Goal: Task Accomplishment & Management: Manage account settings

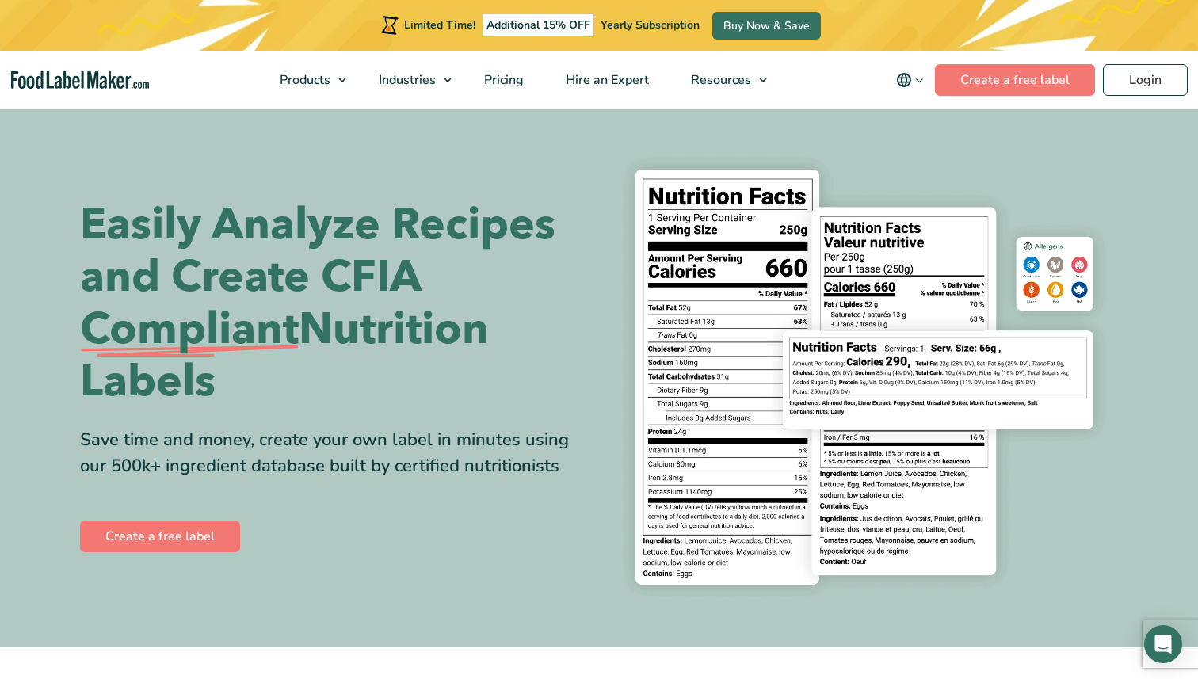
scroll to position [212, 0]
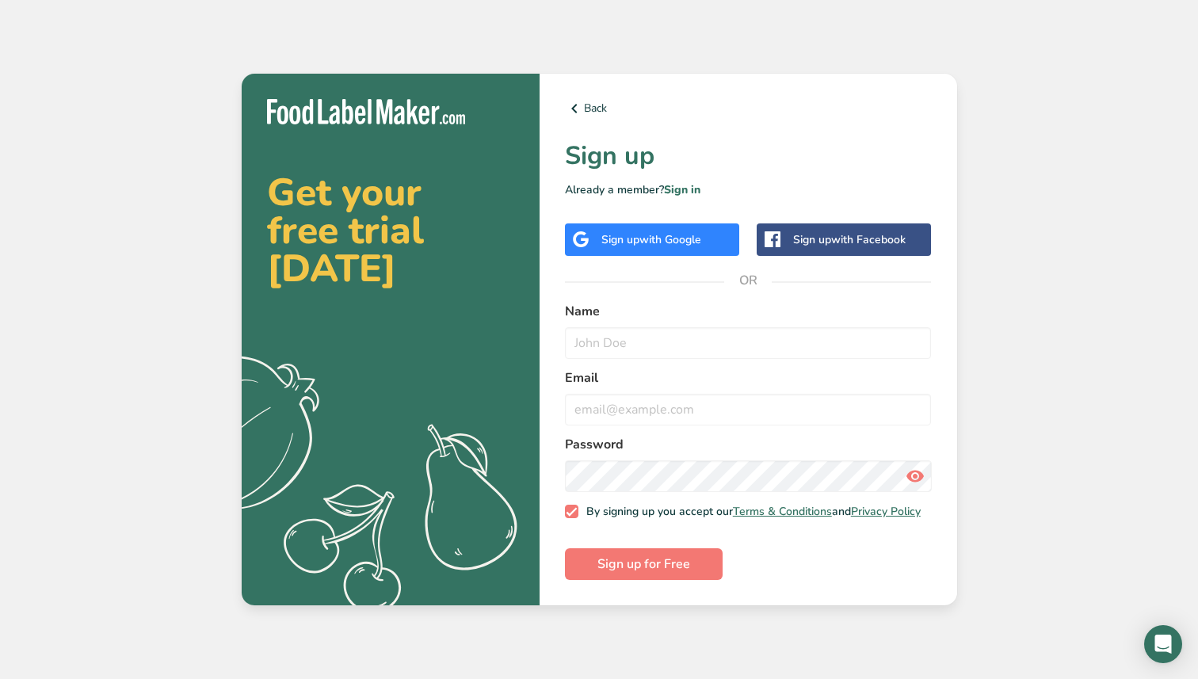
click at [675, 238] on span "with Google" at bounding box center [671, 239] width 62 height 15
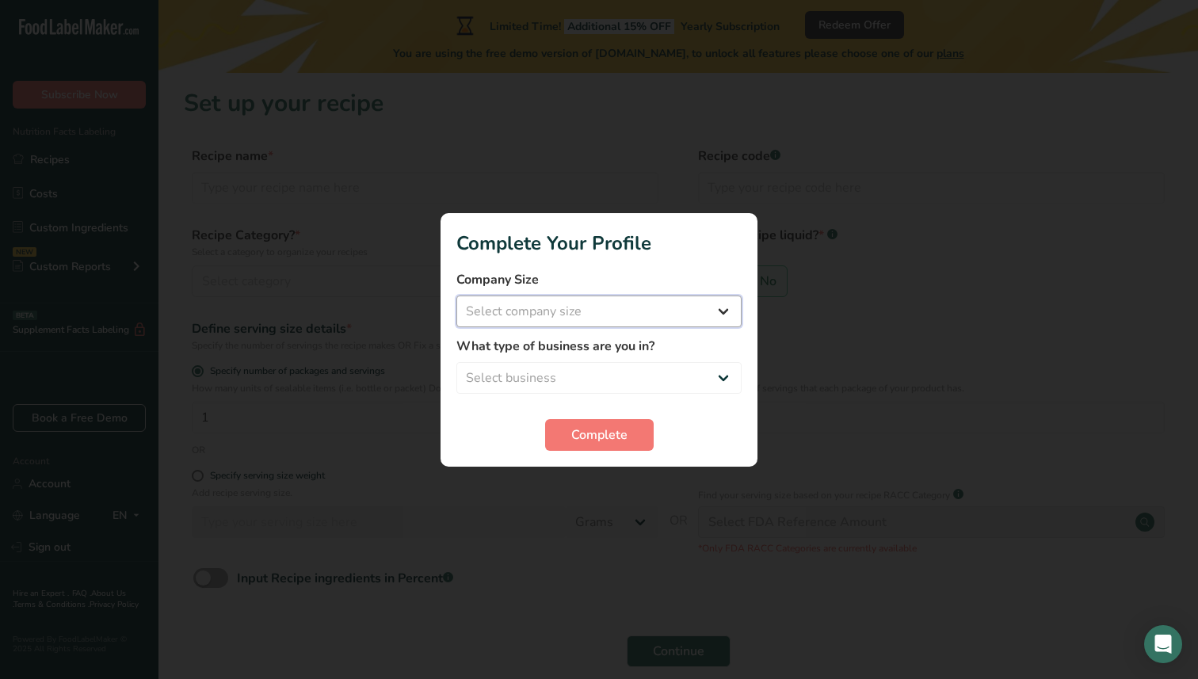
click at [717, 306] on select "Select company size Fewer than 10 Employees 10 to 50 Employees 51 to 500 Employ…" at bounding box center [599, 312] width 285 height 32
select select "2"
click at [662, 367] on select "Select business Packaged Food Manufacturer Restaurant & Cafe Bakery Meal Plans …" at bounding box center [599, 378] width 285 height 32
select select "1"
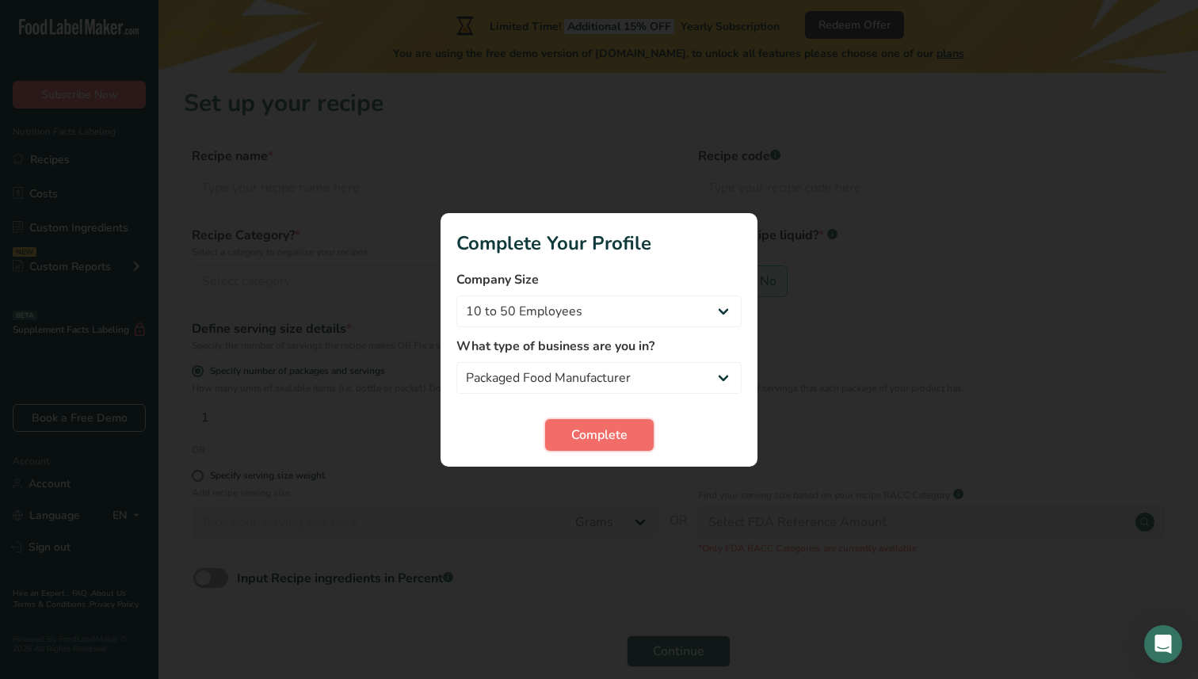
click at [629, 427] on button "Complete" at bounding box center [599, 435] width 109 height 32
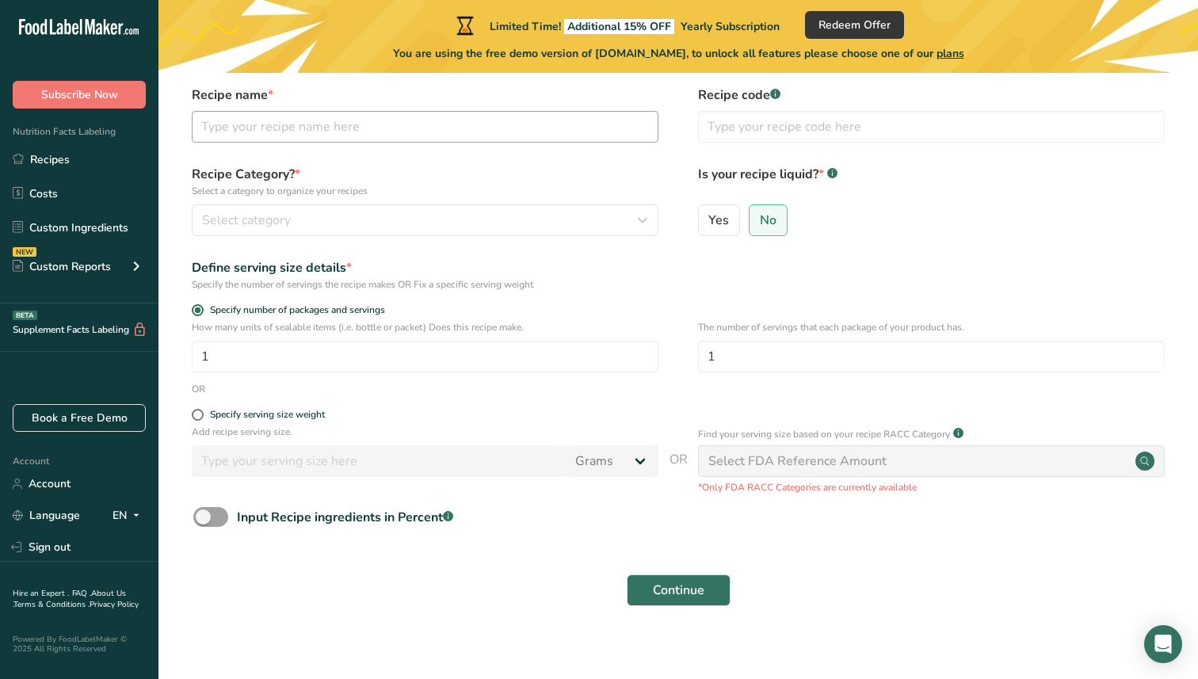
scroll to position [74, 0]
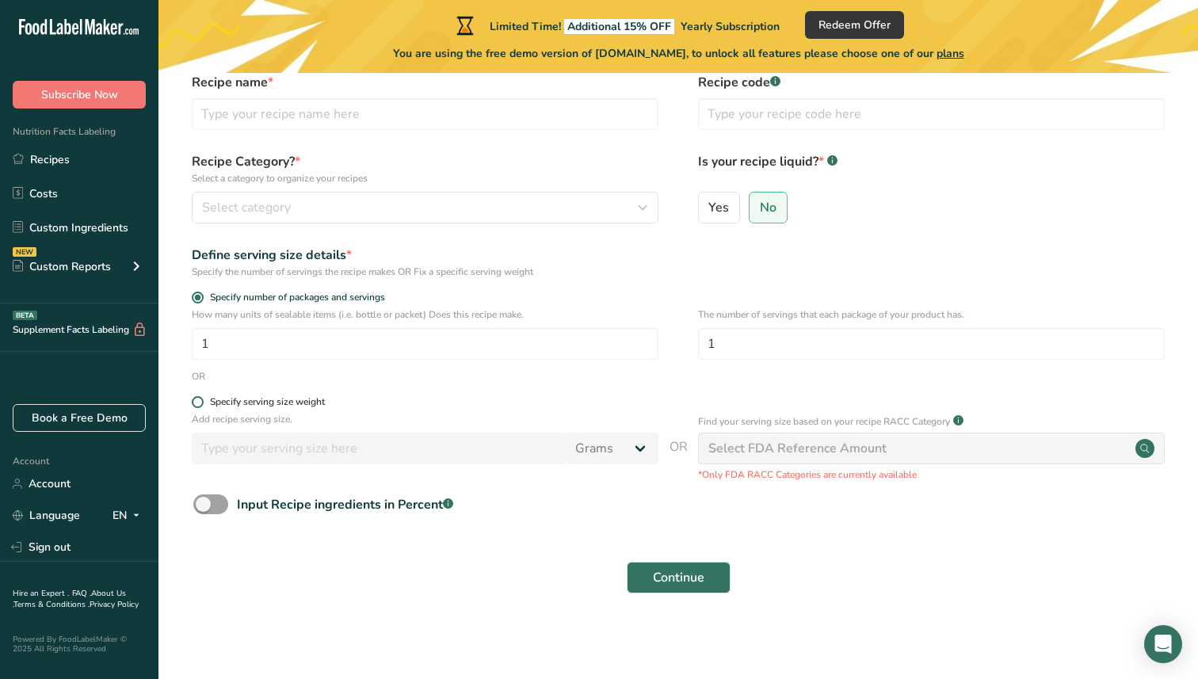
click at [198, 403] on span at bounding box center [198, 402] width 12 height 12
click at [198, 403] on input "Specify serving size weight" at bounding box center [197, 402] width 10 height 10
radio input "true"
radio input "false"
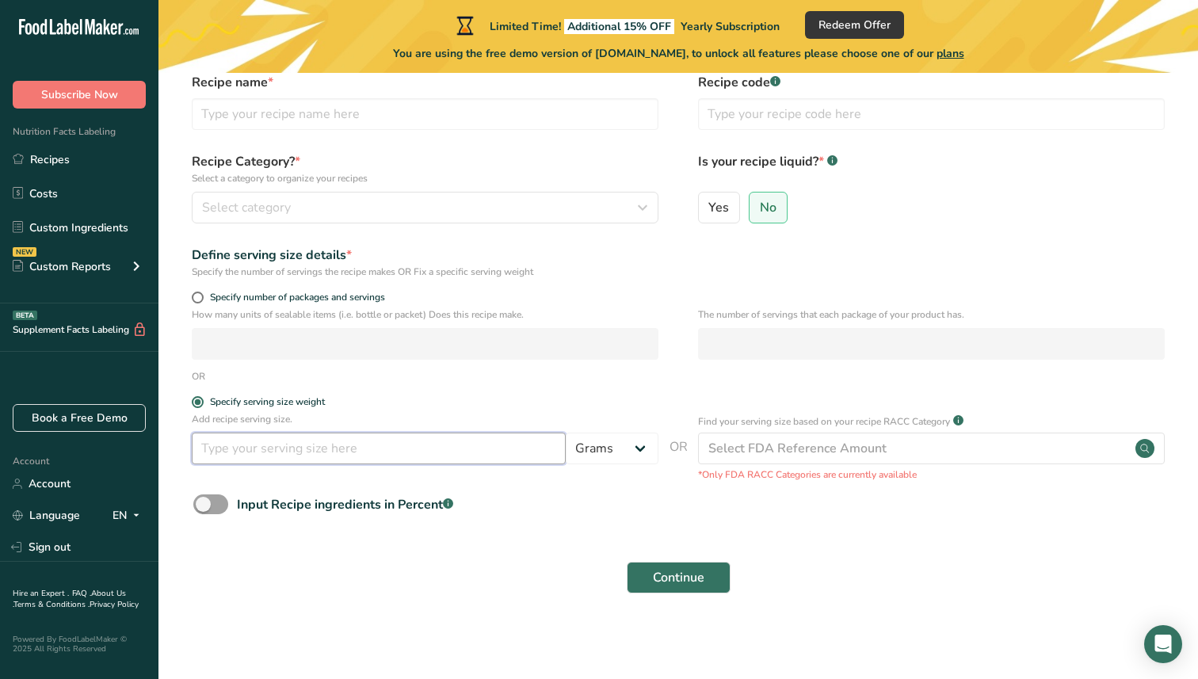
click at [294, 451] on input "number" at bounding box center [379, 449] width 374 height 32
click at [624, 446] on select "Grams kg mg mcg lb oz l mL fl oz tbsp tsp cup qt gallon" at bounding box center [612, 449] width 93 height 32
click at [606, 449] on select "Grams kg mg mcg lb oz l mL fl oz tbsp tsp cup qt gallon" at bounding box center [612, 449] width 93 height 32
select select "0"
click at [392, 455] on input "number" at bounding box center [379, 449] width 374 height 32
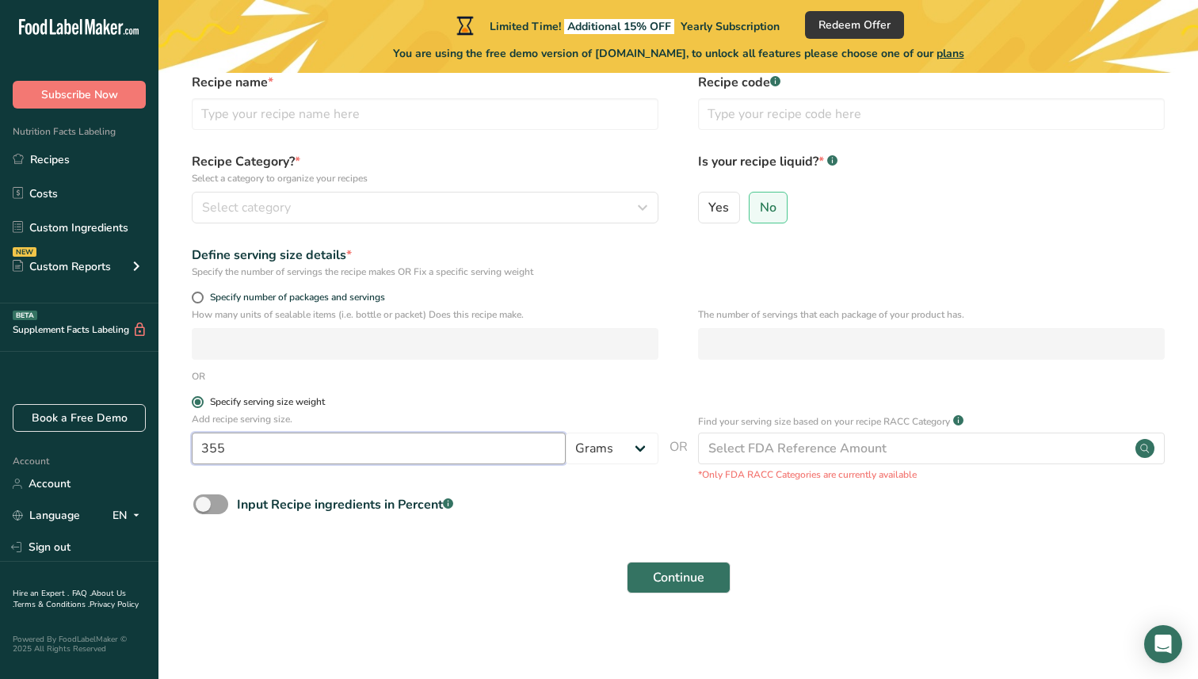
type input "355"
click at [640, 396] on label "Specify serving size weight" at bounding box center [425, 402] width 467 height 12
click at [202, 397] on input "Specify serving size weight" at bounding box center [197, 402] width 10 height 10
click at [218, 505] on span at bounding box center [210, 505] width 35 height 20
click at [204, 505] on input "Input Recipe ingredients in Percent .a-a{fill:#347362;}.b-a{fill:#fff;}" at bounding box center [198, 504] width 10 height 10
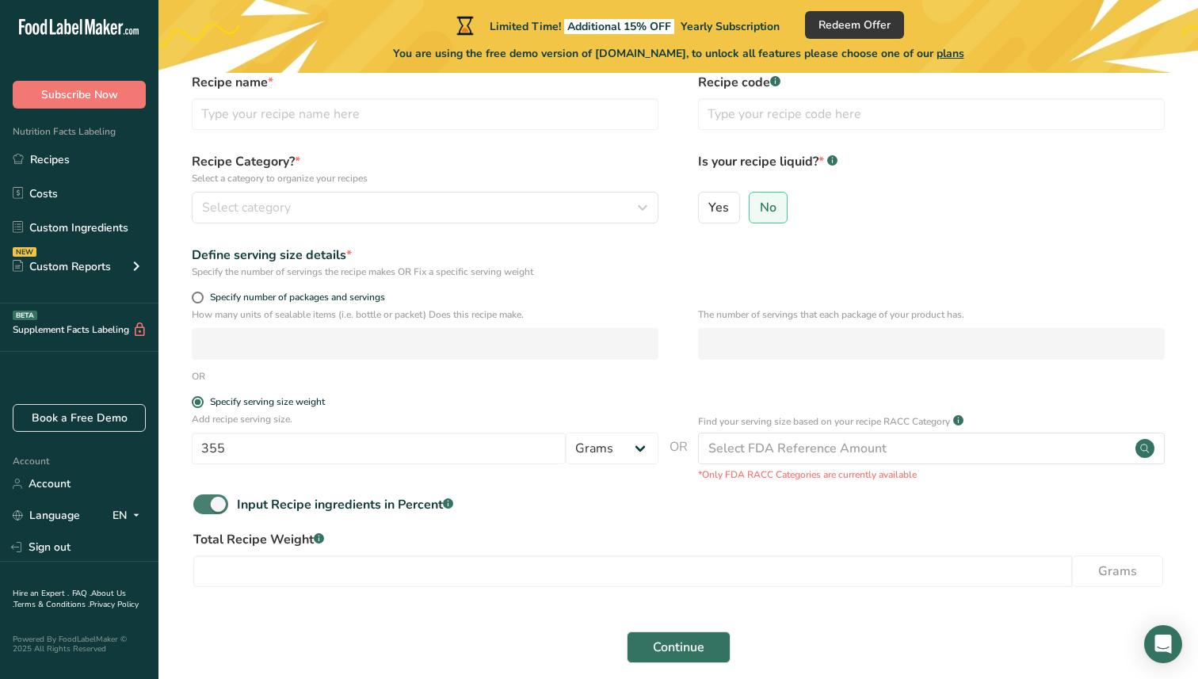
click at [204, 505] on span at bounding box center [210, 505] width 35 height 20
click at [204, 505] on input "Input Recipe ingredients in Percent .a-a{fill:#347362;}.b-a{fill:#fff;}" at bounding box center [198, 504] width 10 height 10
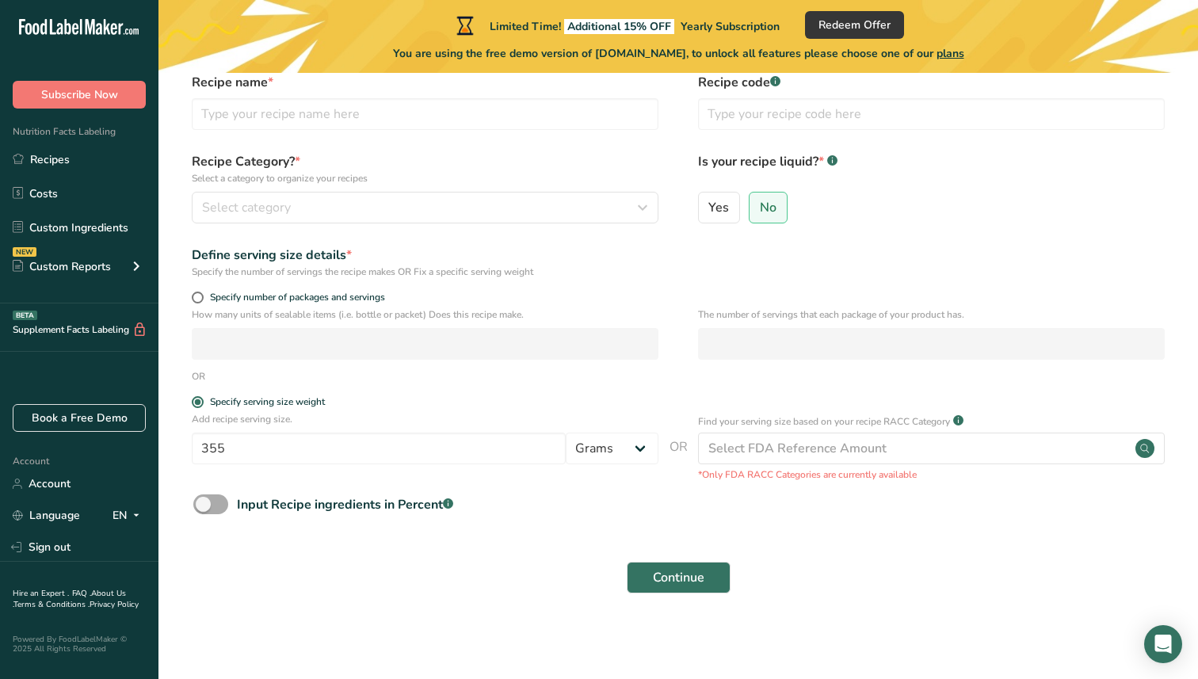
click at [209, 505] on span at bounding box center [210, 505] width 35 height 20
click at [204, 505] on input "Input Recipe ingredients in Percent .a-a{fill:#347362;}.b-a{fill:#fff;}" at bounding box center [198, 504] width 10 height 10
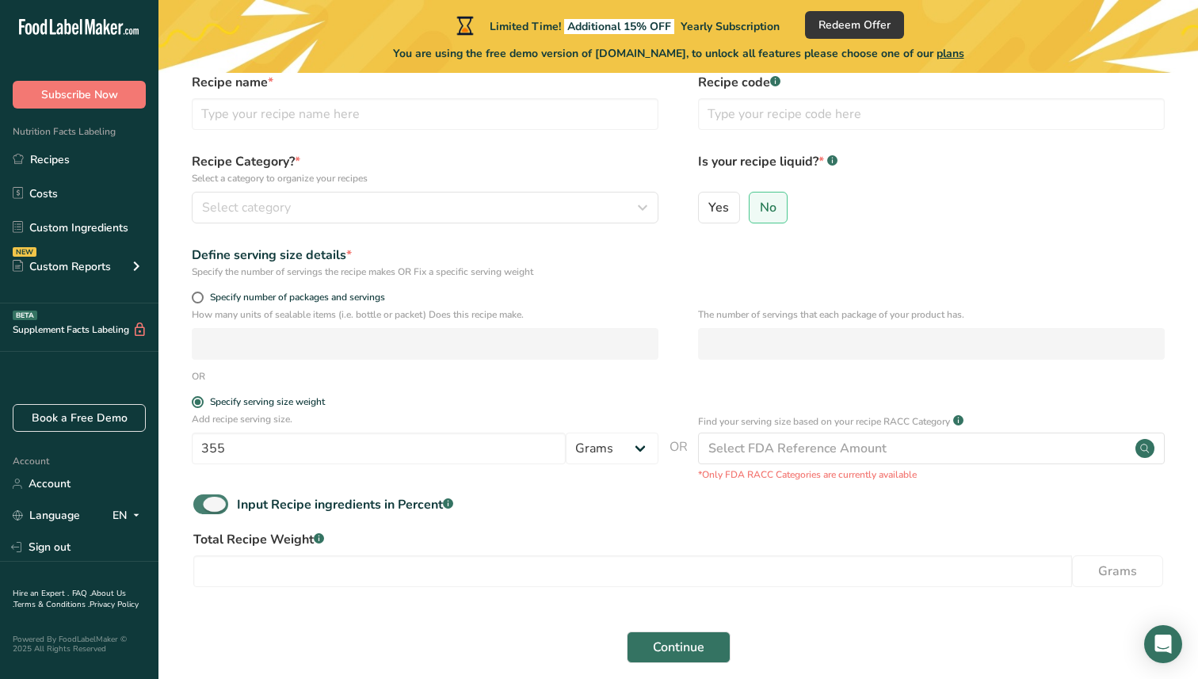
click at [203, 506] on span at bounding box center [210, 505] width 35 height 20
click at [203, 506] on input "Input Recipe ingredients in Percent .a-a{fill:#347362;}.b-a{fill:#fff;}" at bounding box center [198, 504] width 10 height 10
checkbox input "false"
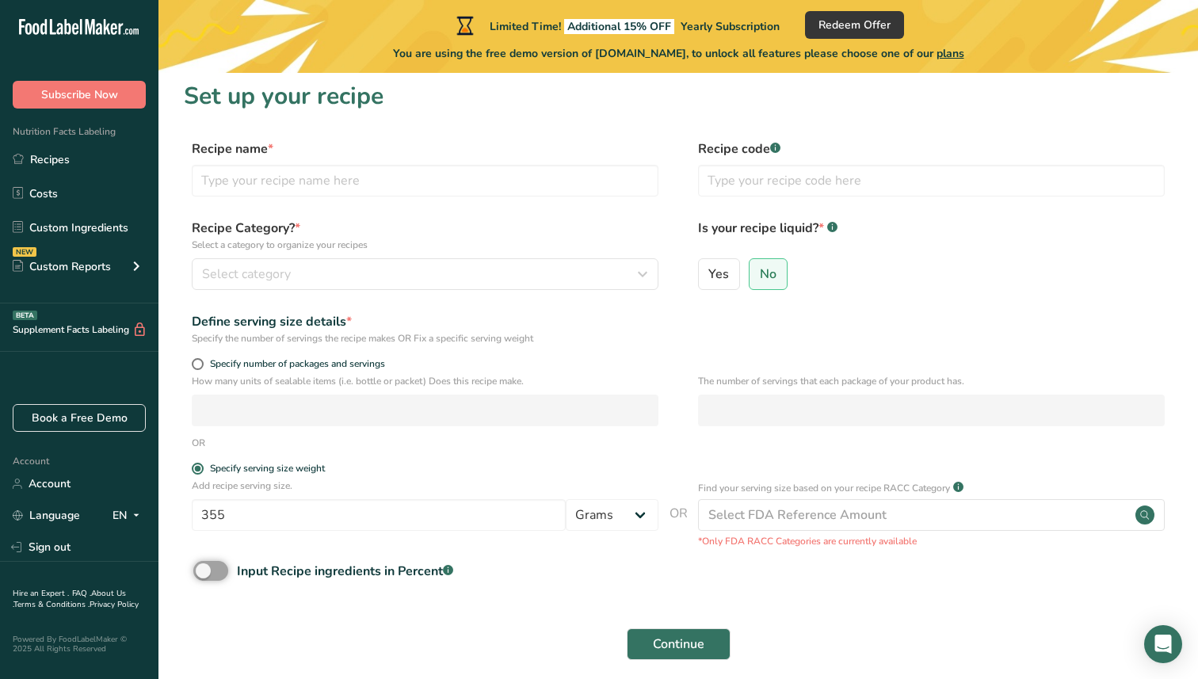
scroll to position [0, 0]
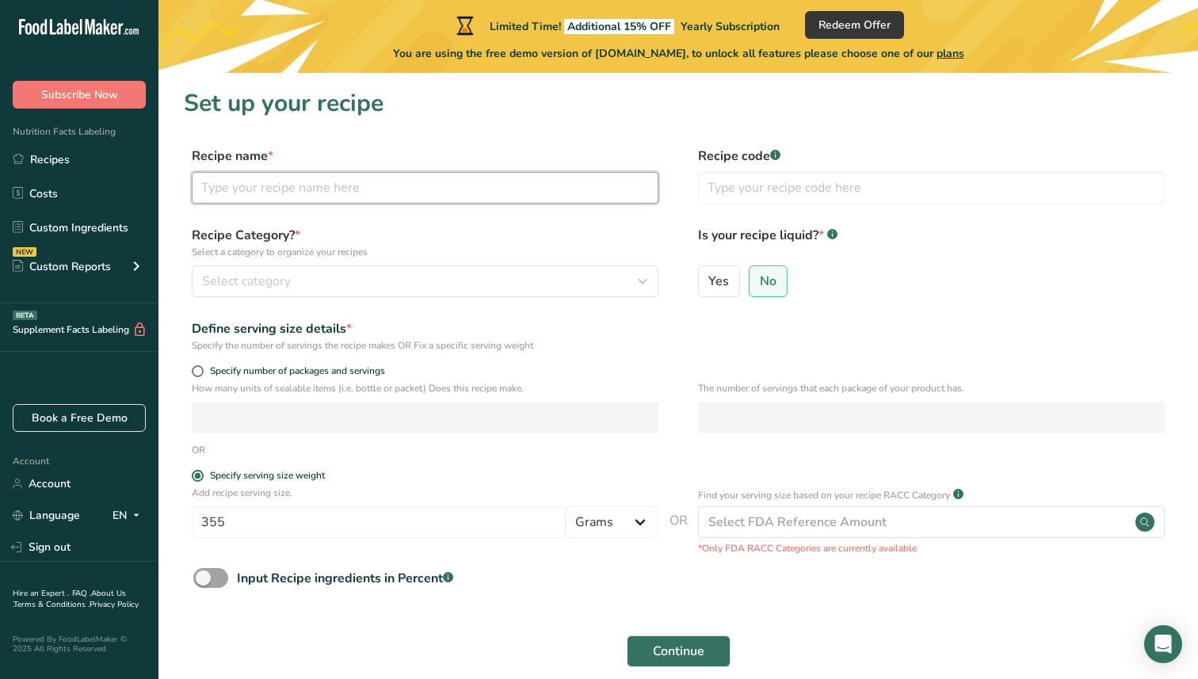
click at [331, 191] on input "text" at bounding box center [425, 188] width 467 height 32
type input "Drink"
click at [403, 280] on div "Select category" at bounding box center [420, 281] width 437 height 19
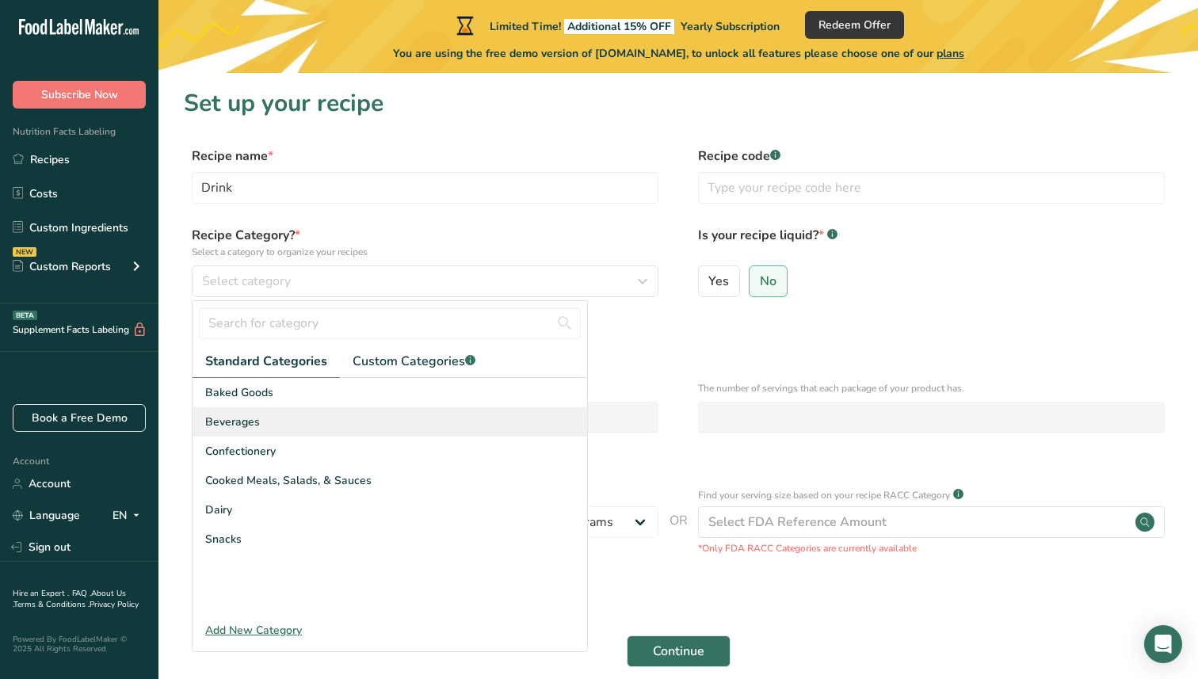
click at [262, 422] on div "Beverages" at bounding box center [390, 421] width 395 height 29
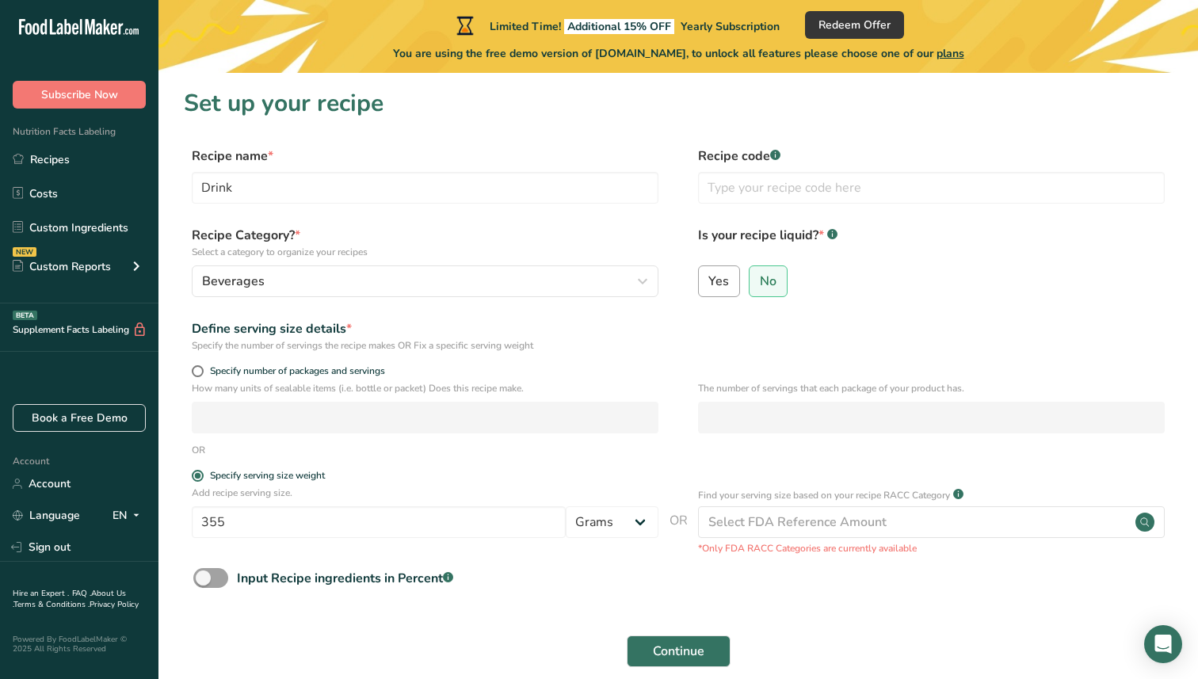
click at [705, 292] on label "Yes" at bounding box center [719, 282] width 43 height 32
click at [705, 286] on input "Yes" at bounding box center [704, 281] width 10 height 10
radio input "true"
radio input "false"
select select "22"
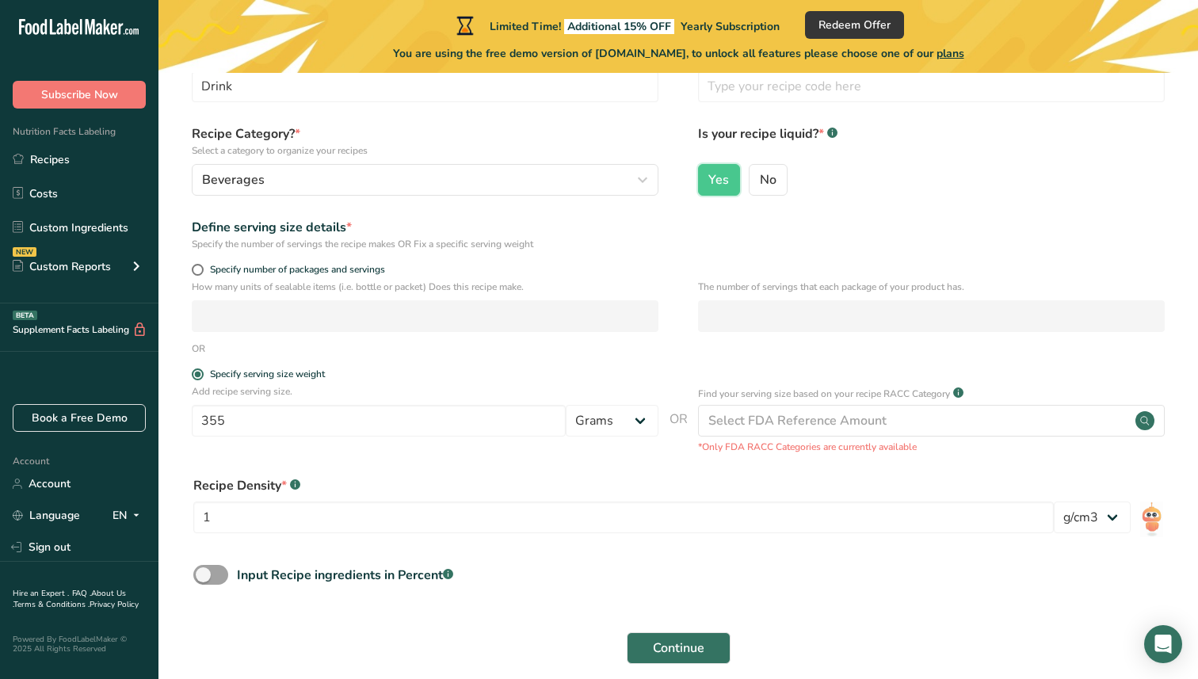
scroll to position [172, 0]
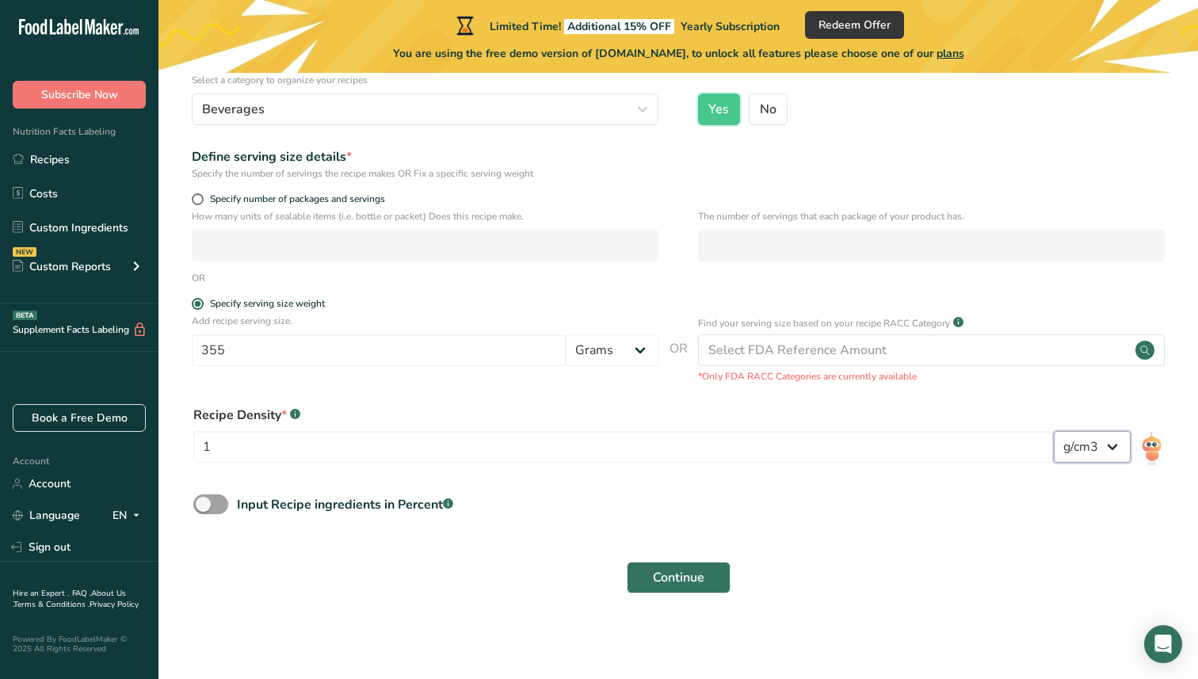
click at [1104, 449] on select "lb/ft3 g/cm3" at bounding box center [1092, 447] width 77 height 32
click at [503, 449] on input "1" at bounding box center [623, 447] width 861 height 32
type input "355"
click at [505, 506] on div "Input Recipe ingredients in Percent .a-a{fill:#347362;}.b-a{fill:#fff;}" at bounding box center [678, 511] width 989 height 32
click at [196, 302] on span at bounding box center [198, 304] width 12 height 12
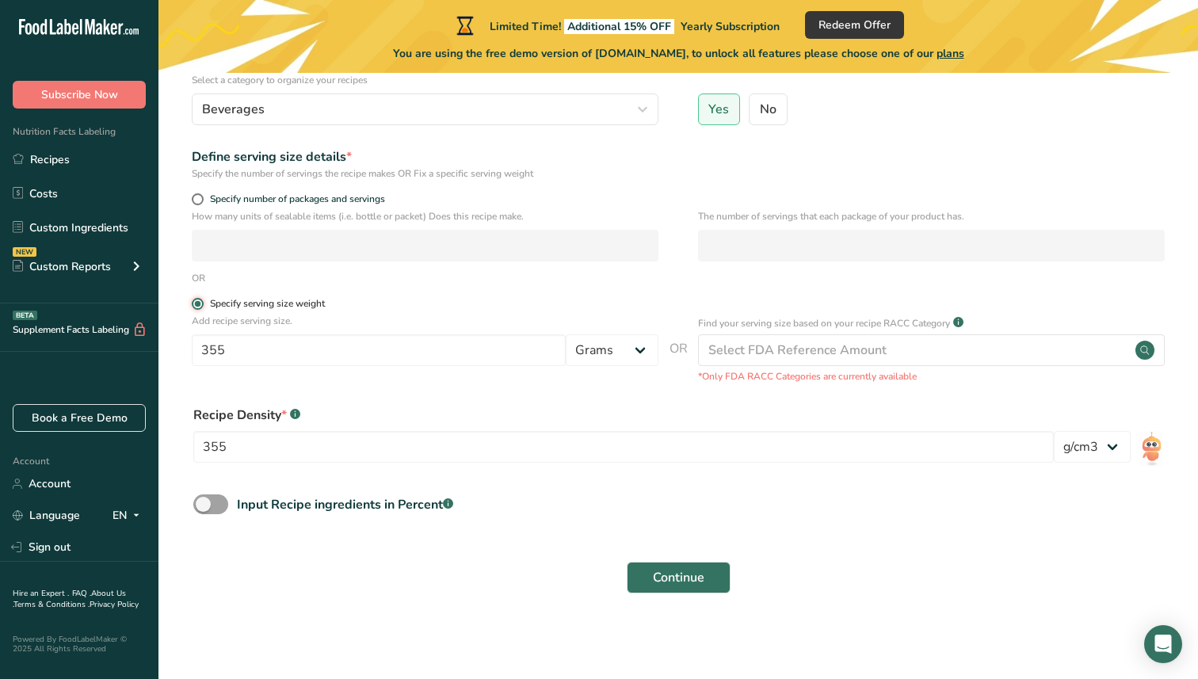
click at [196, 302] on input "Specify serving size weight" at bounding box center [197, 304] width 10 height 10
click at [698, 576] on span "Continue" at bounding box center [679, 577] width 52 height 19
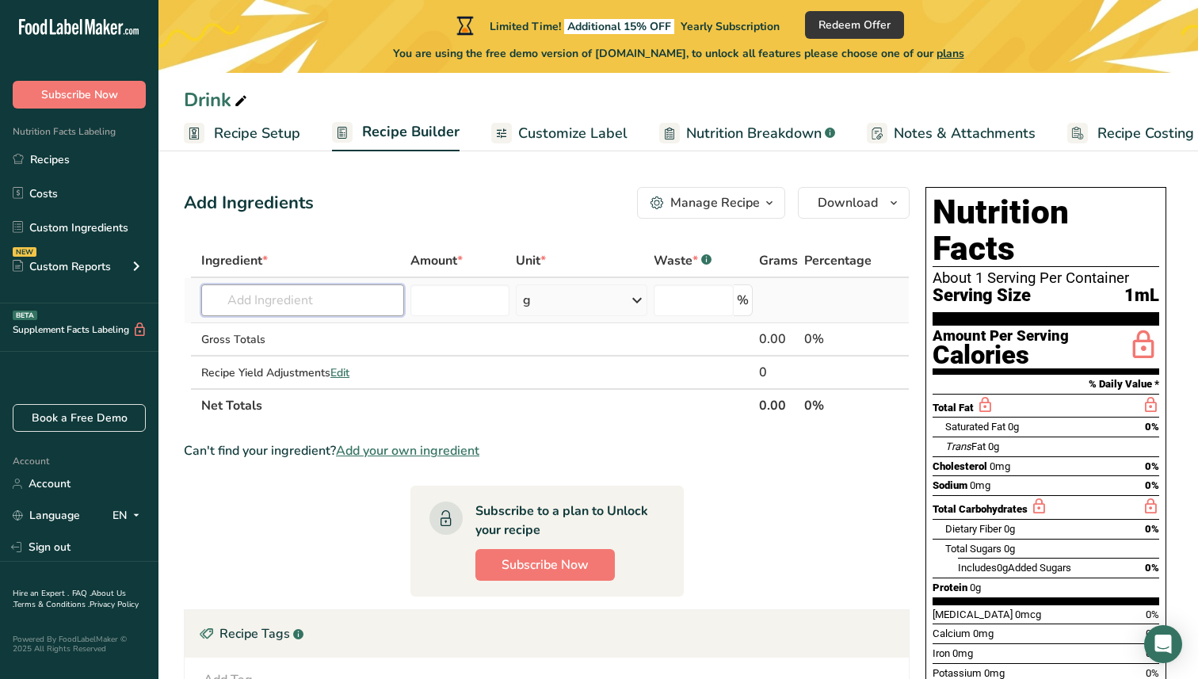
click at [361, 301] on input "text" at bounding box center [302, 301] width 203 height 32
click at [452, 302] on input "number" at bounding box center [460, 301] width 99 height 32
click at [292, 298] on input "text" at bounding box center [302, 301] width 203 height 32
click at [546, 139] on span "Customize Label" at bounding box center [572, 133] width 109 height 21
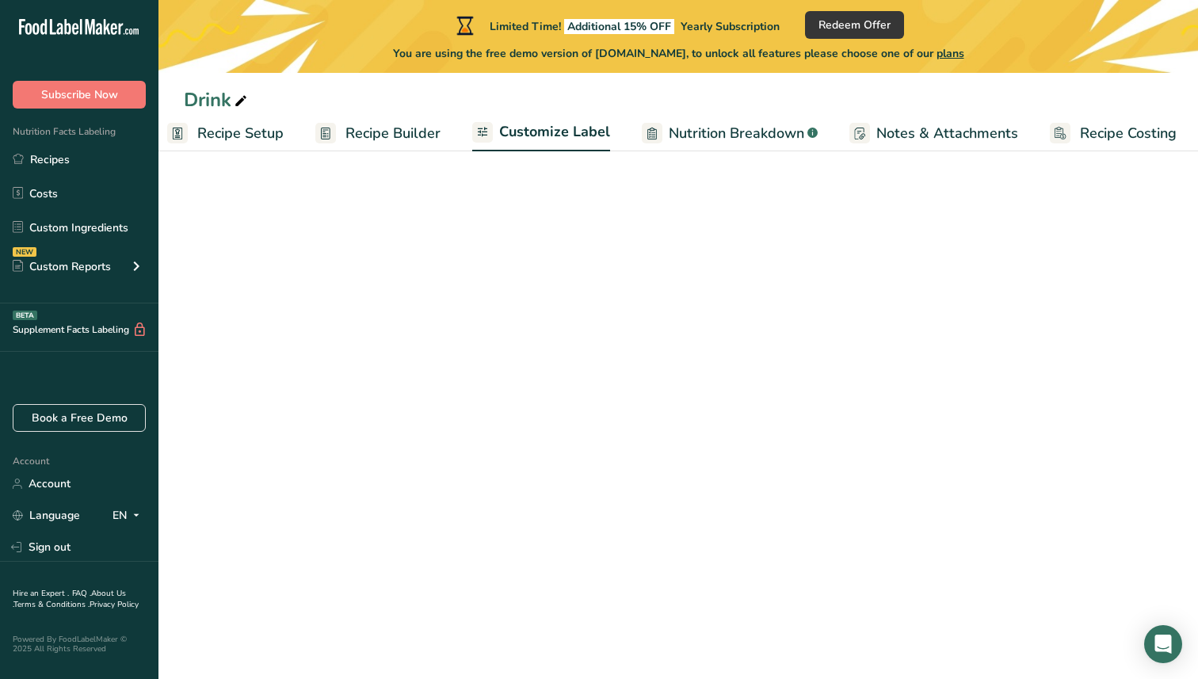
scroll to position [0, 21]
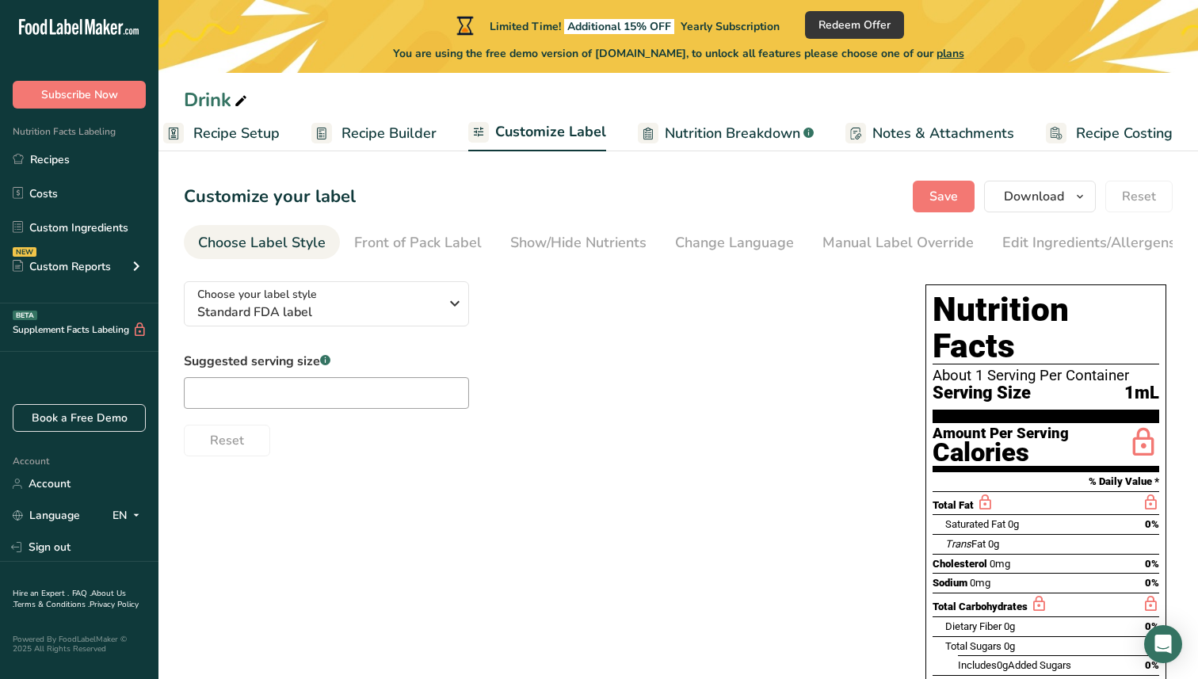
click at [698, 131] on span "Nutrition Breakdown" at bounding box center [733, 133] width 136 height 21
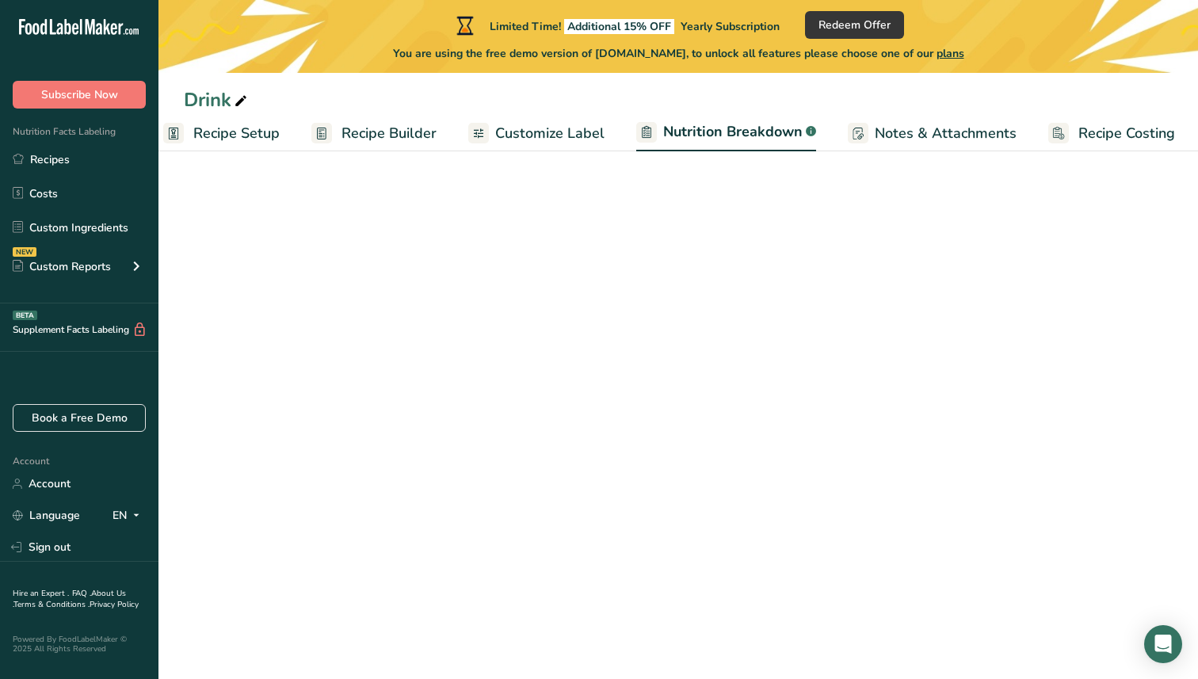
scroll to position [0, 22]
select select "Calories"
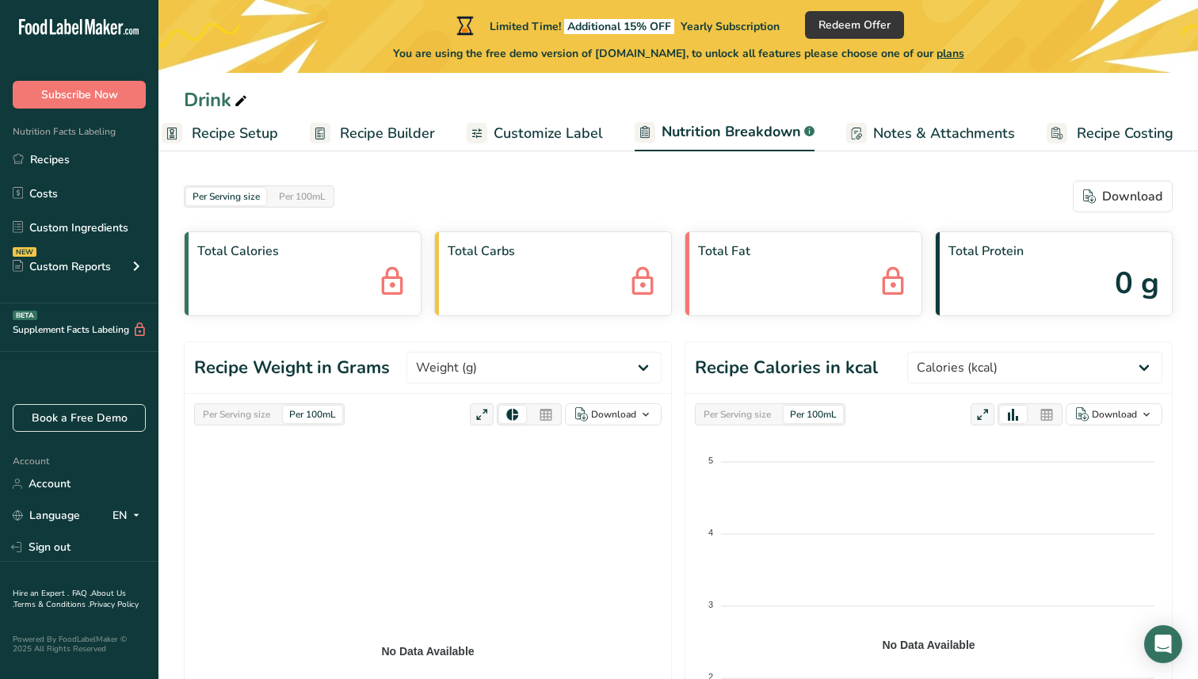
click at [244, 128] on span "Recipe Setup" at bounding box center [235, 133] width 86 height 21
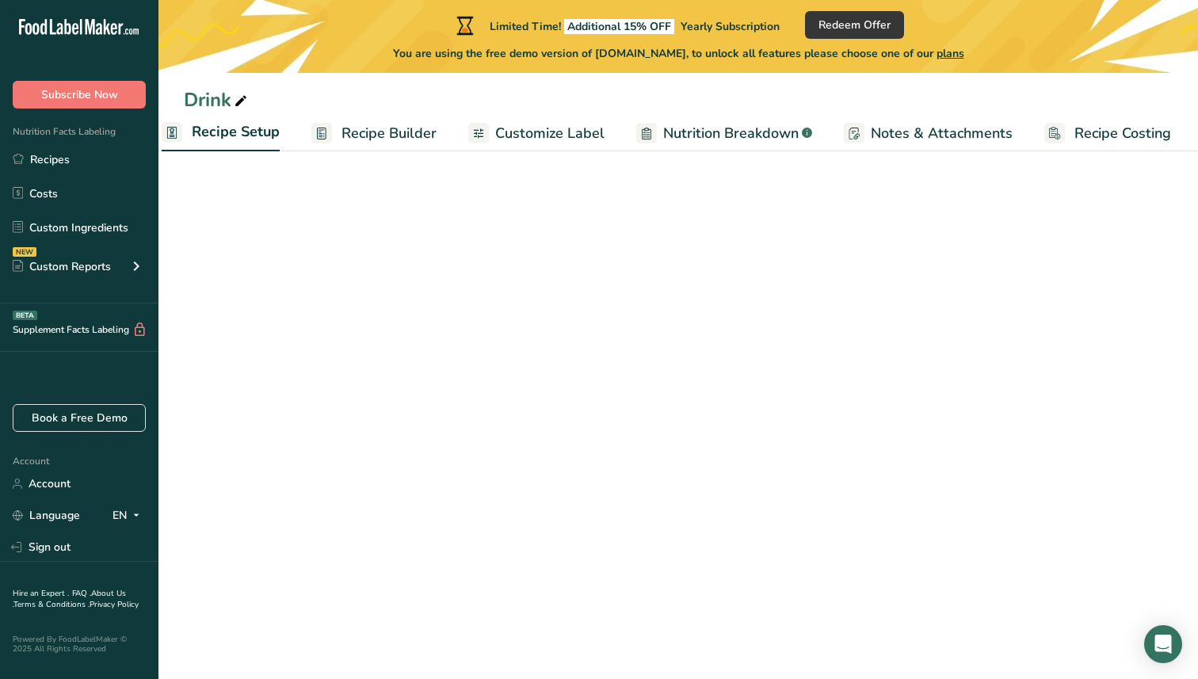
scroll to position [0, 6]
select select "22"
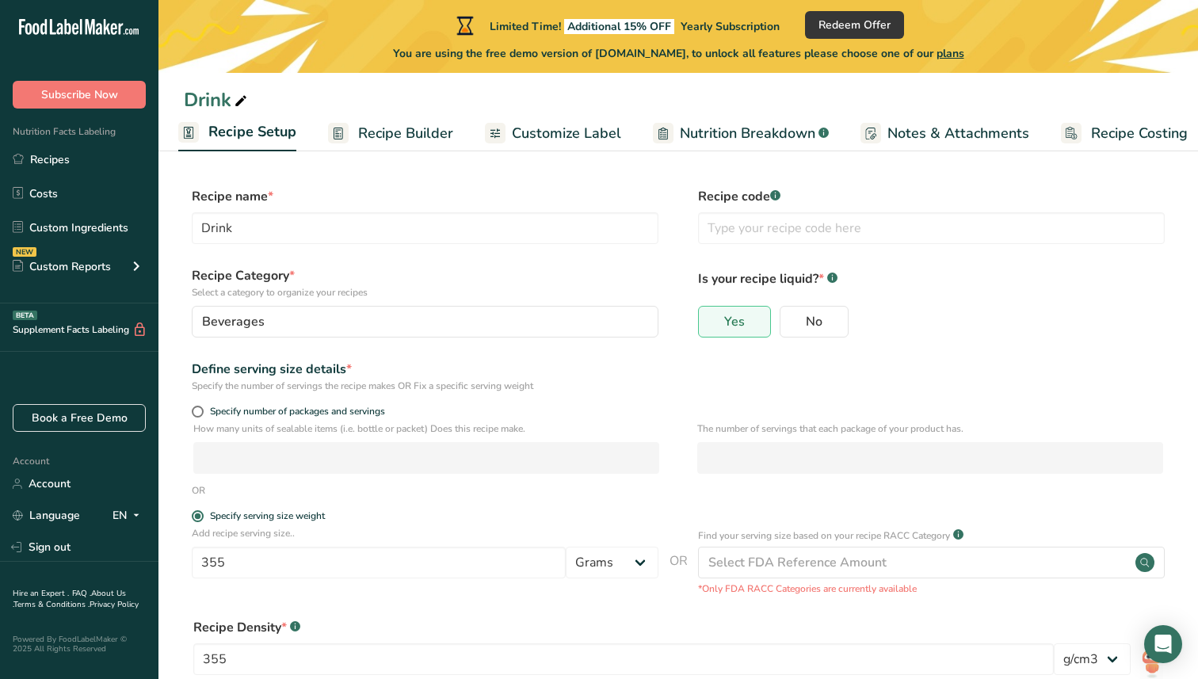
scroll to position [149, 0]
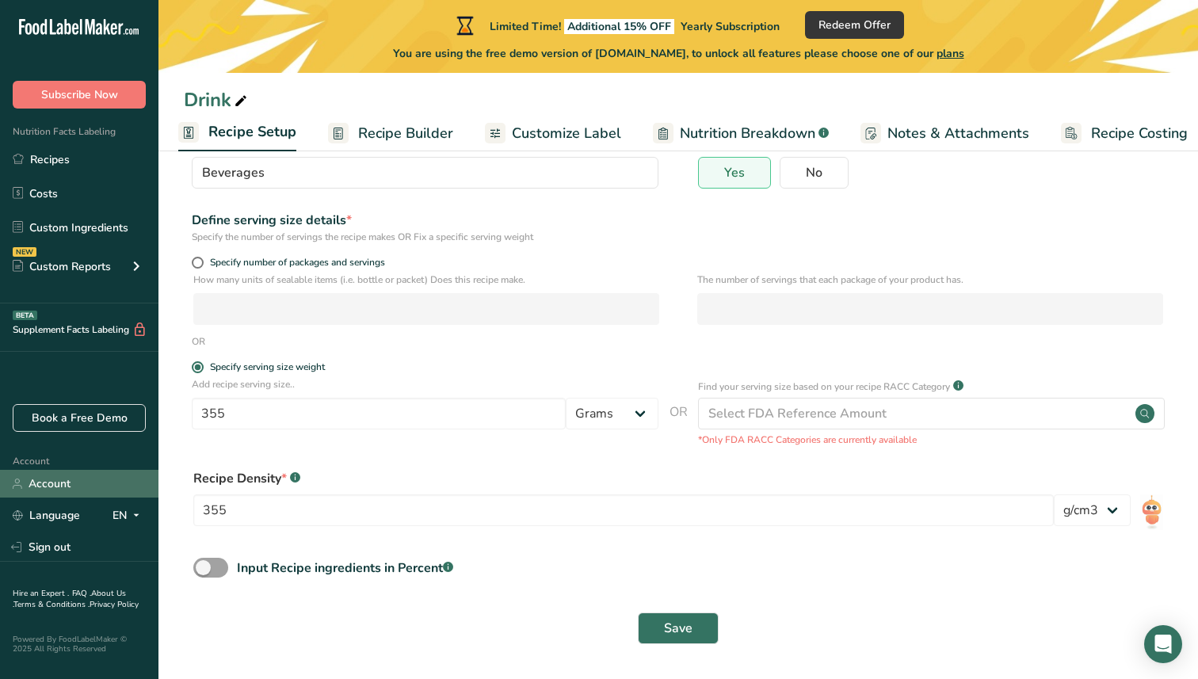
click at [40, 483] on link "Account" at bounding box center [79, 484] width 159 height 28
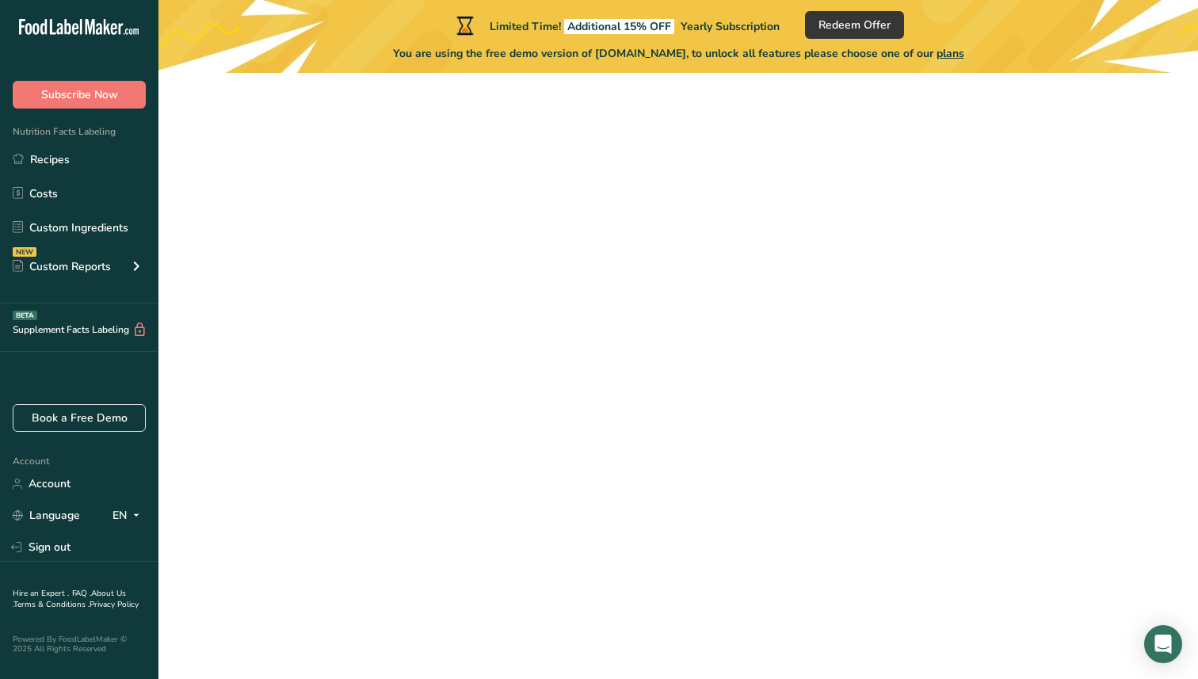
scroll to position [73, 0]
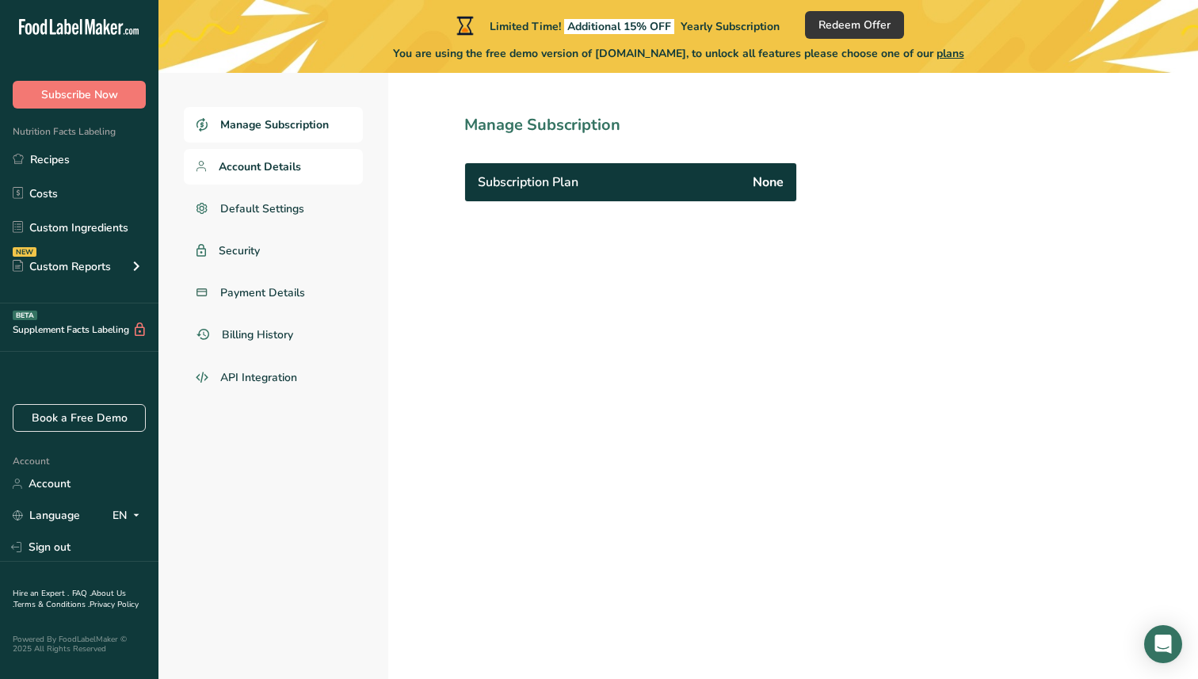
click at [278, 169] on span "Account Details" at bounding box center [260, 167] width 82 height 17
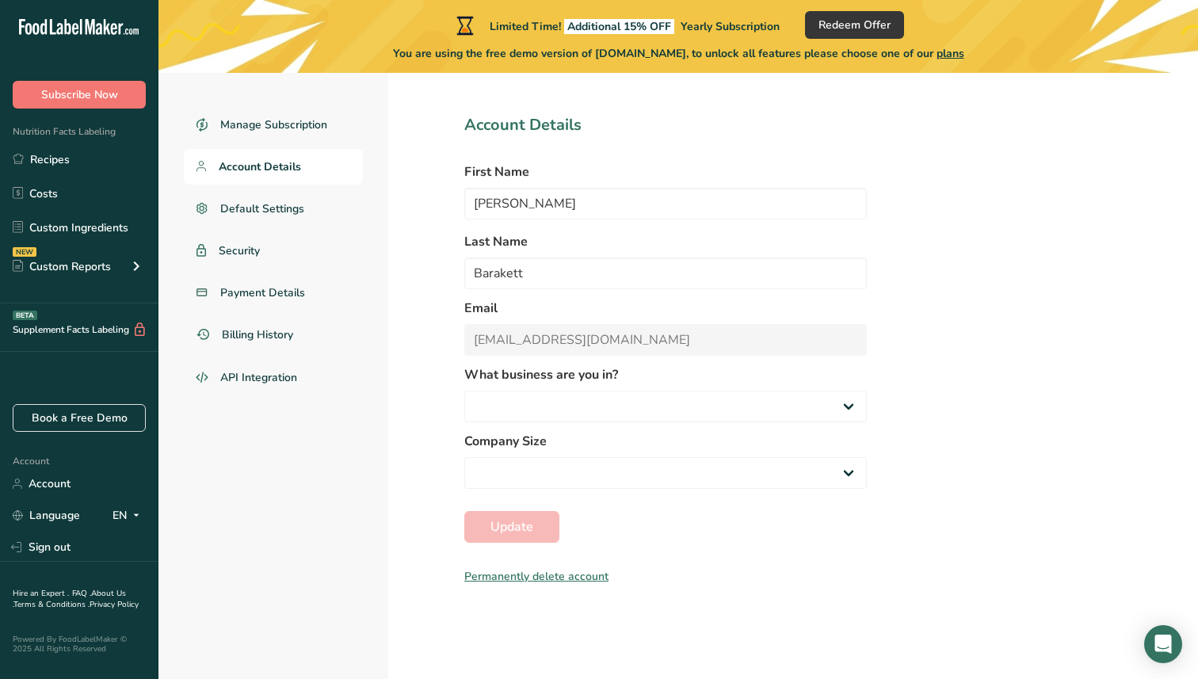
select select "2"
click at [295, 128] on span "Manage Subscription" at bounding box center [274, 125] width 109 height 17
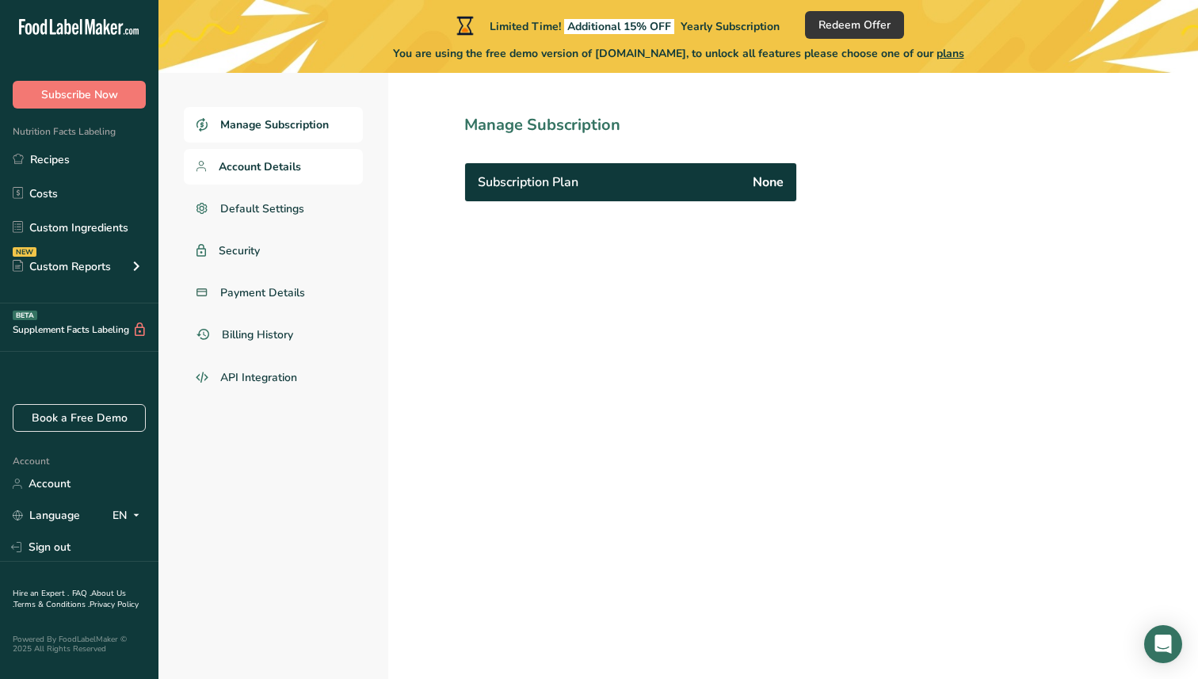
click at [281, 169] on span "Account Details" at bounding box center [260, 167] width 82 height 17
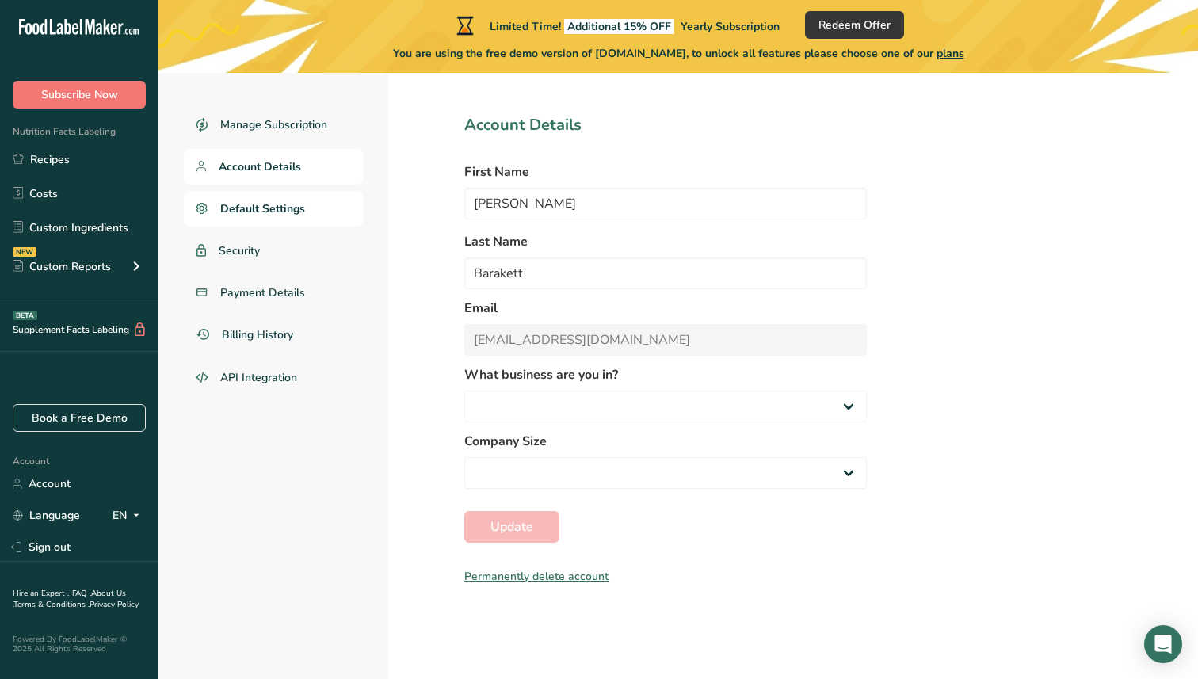
select select "1"
select select "2"
click at [275, 204] on span "Default Settings" at bounding box center [262, 209] width 85 height 17
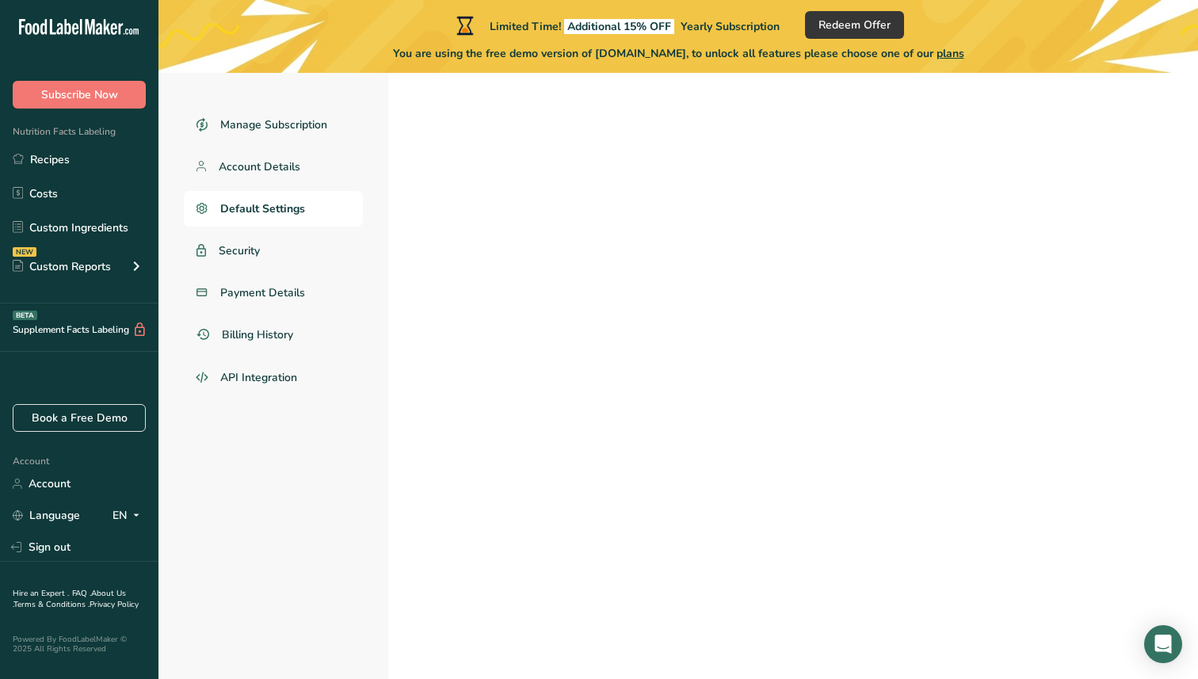
select select
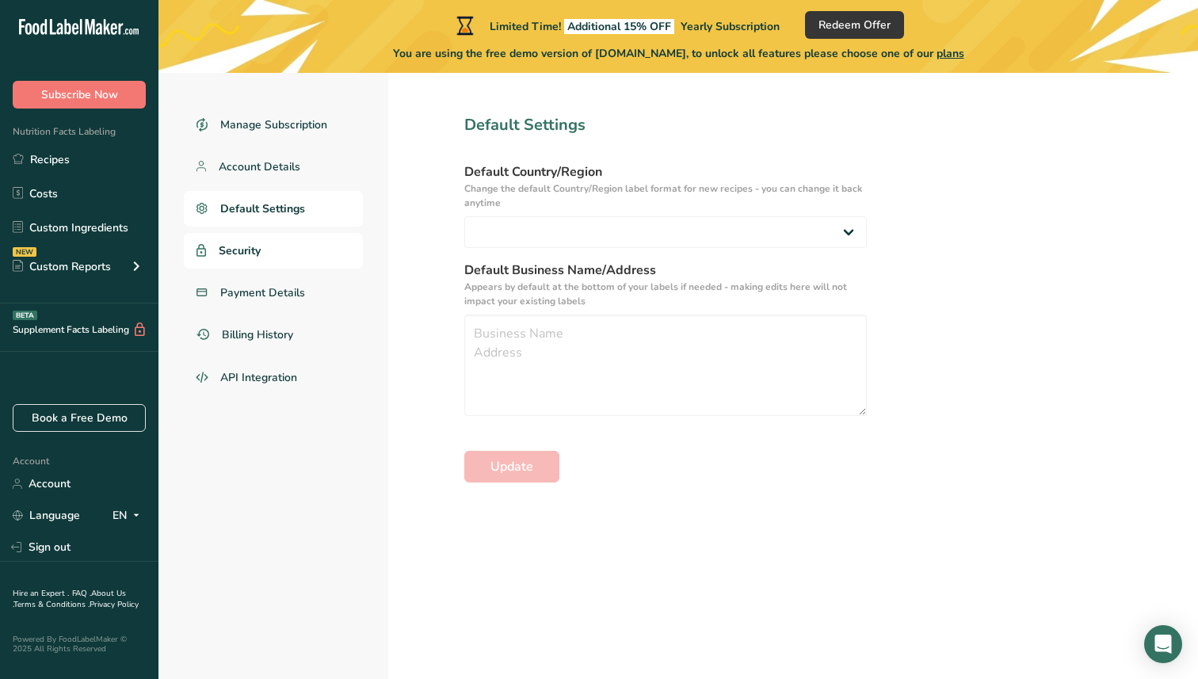
click at [265, 247] on link "Security" at bounding box center [273, 251] width 179 height 36
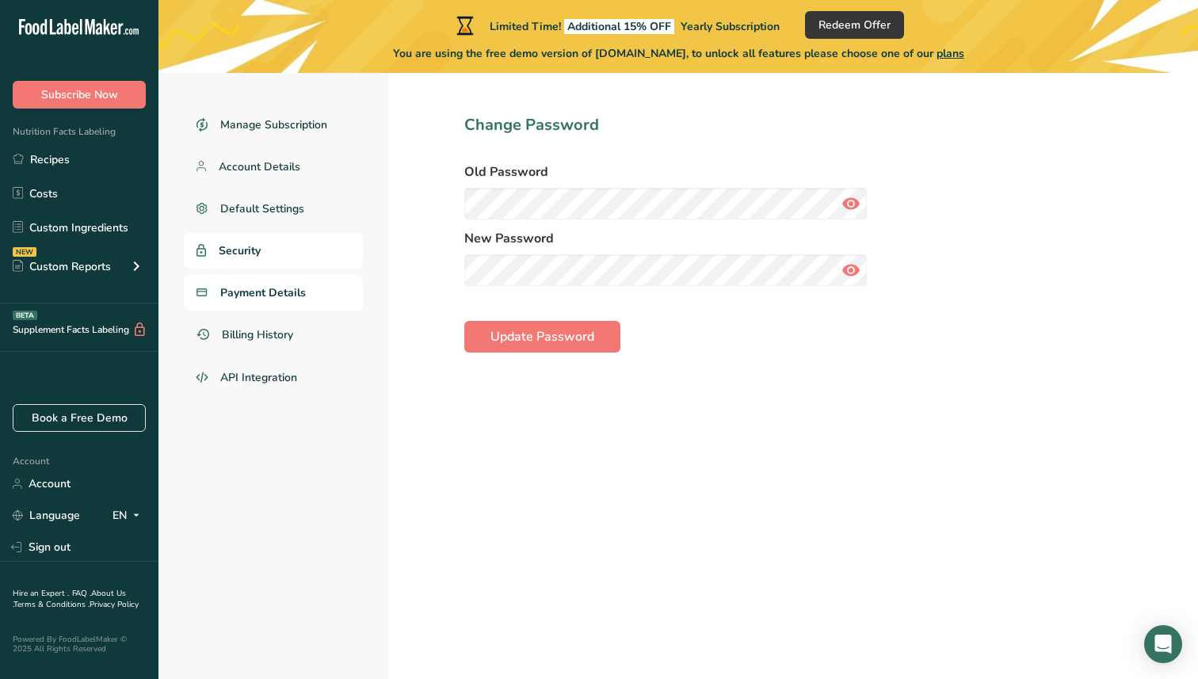
click at [265, 296] on span "Payment Details" at bounding box center [263, 293] width 86 height 17
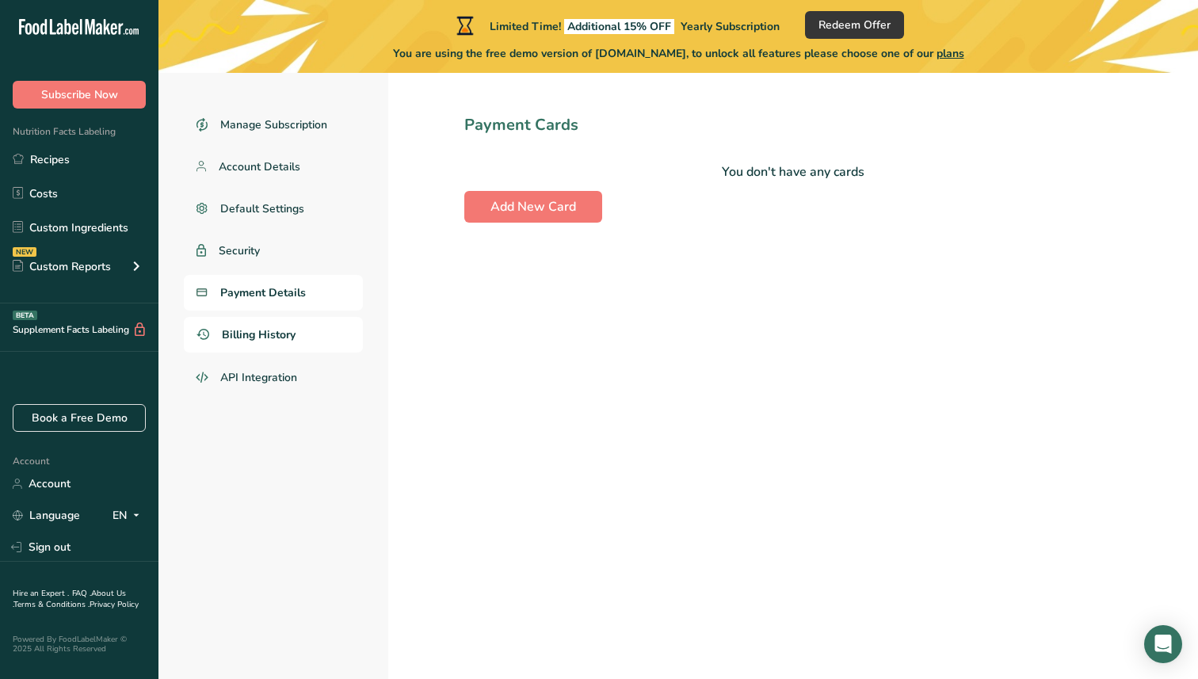
click at [265, 337] on span "Billing History" at bounding box center [259, 335] width 74 height 17
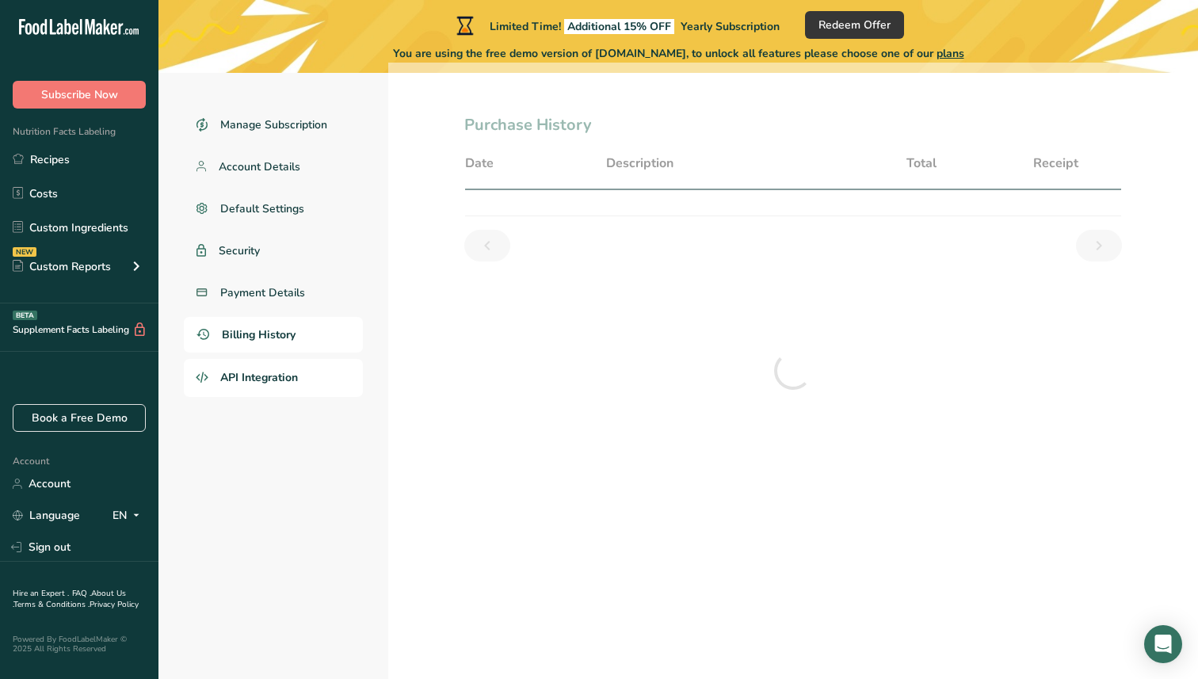
click at [266, 373] on span "API Integration" at bounding box center [259, 377] width 78 height 17
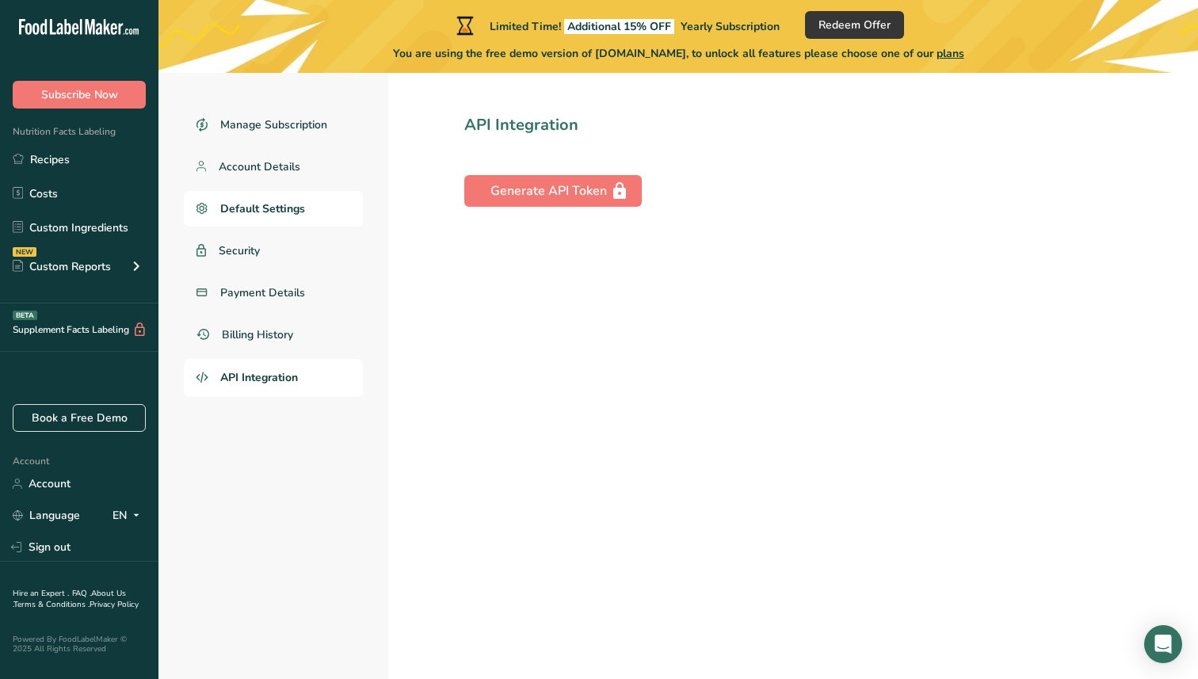
click at [266, 197] on link "Default Settings" at bounding box center [273, 209] width 179 height 36
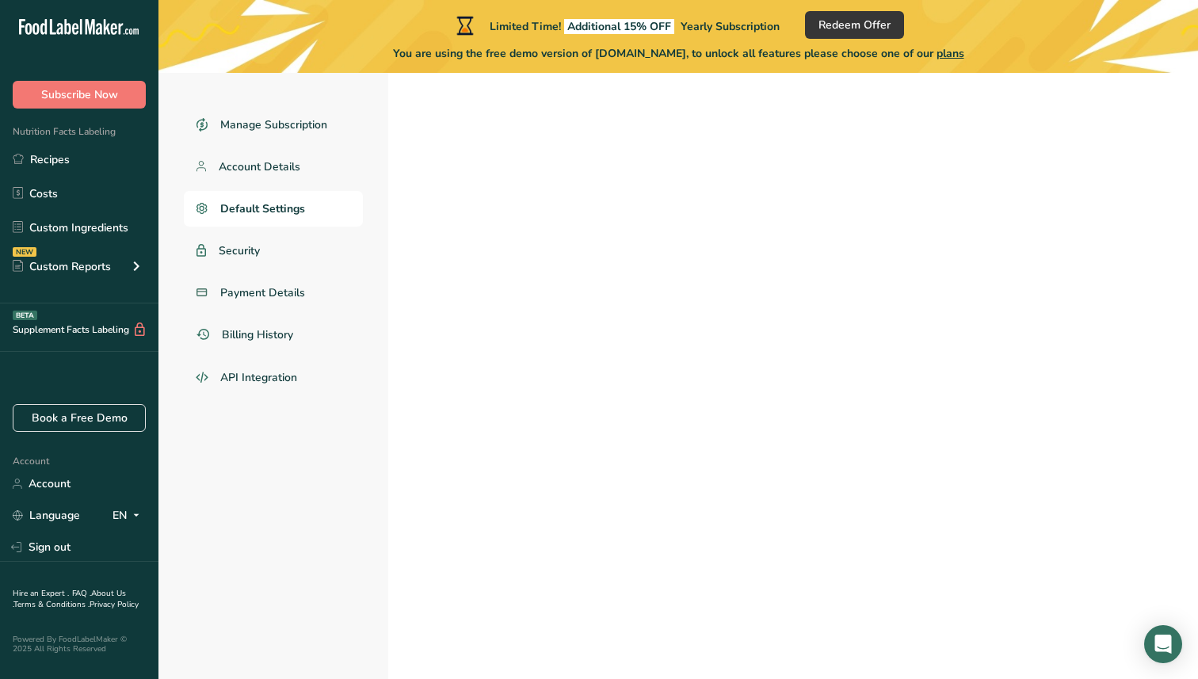
select select
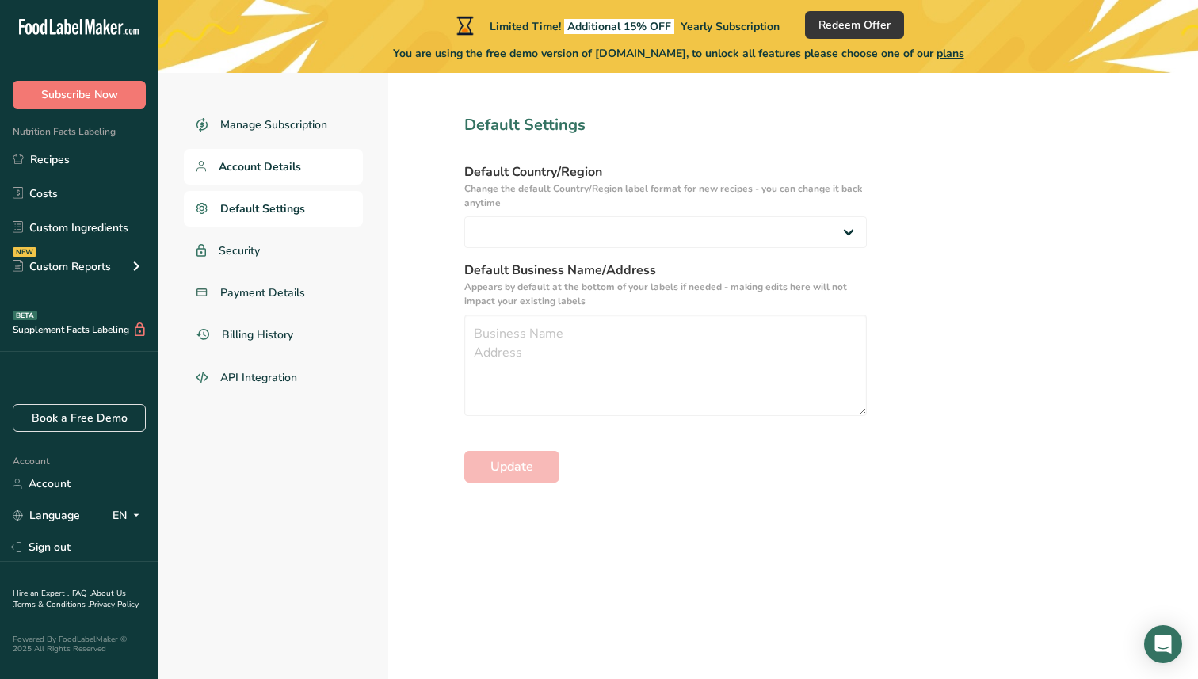
click at [266, 178] on link "Account Details" at bounding box center [273, 167] width 179 height 36
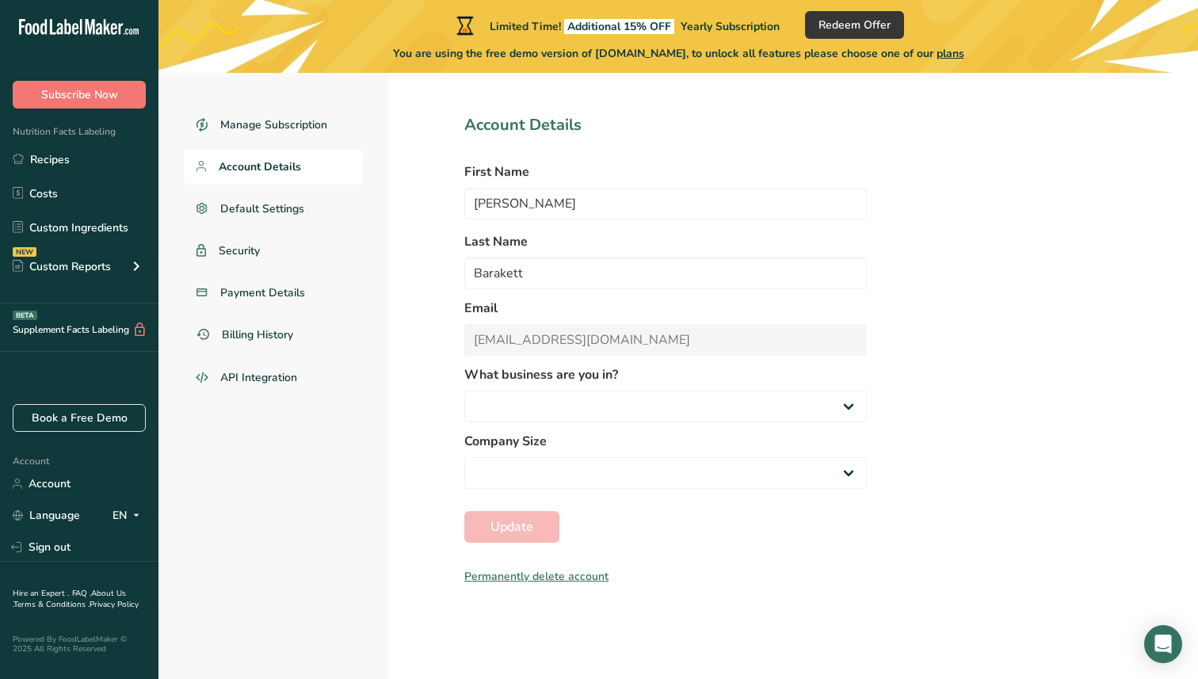
select select "2"
click at [554, 573] on div "Permanently delete account" at bounding box center [665, 576] width 403 height 17
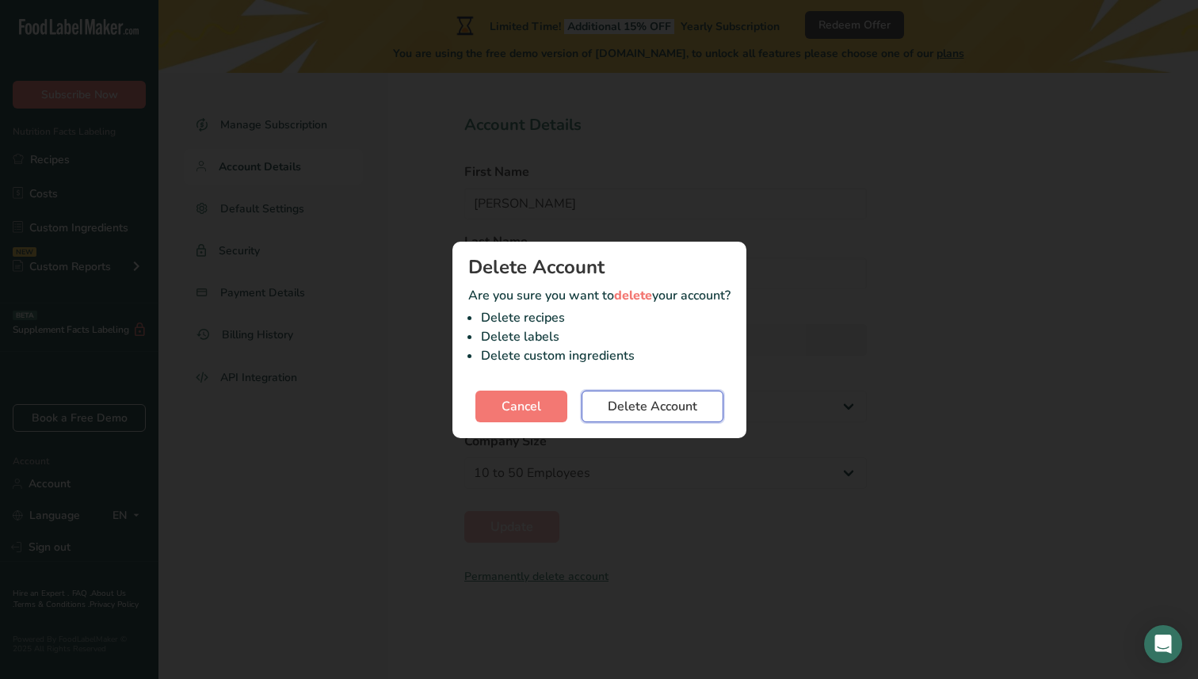
click at [634, 396] on button "Delete Account" at bounding box center [653, 407] width 142 height 32
